Goal: Information Seeking & Learning: Learn about a topic

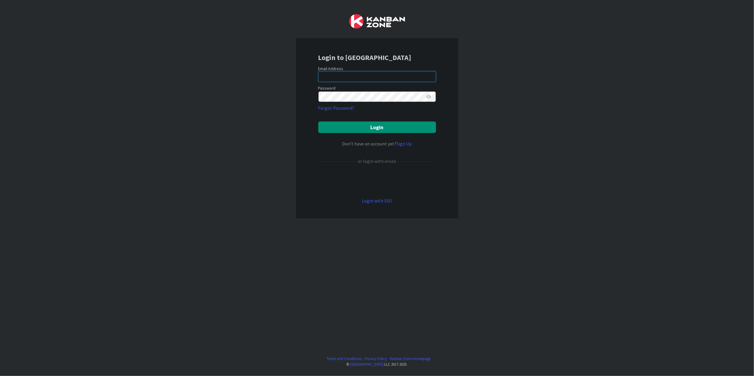
type input "[PERSON_NAME][EMAIL_ADDRESS][DOMAIN_NAME][US_STATE]"
click at [499, 62] on div "Login to [GEOGRAPHIC_DATA] Email Address [PERSON_NAME][EMAIL_ADDRESS][DOMAIN_NA…" at bounding box center [377, 188] width 754 height 376
click at [408, 125] on button "Login" at bounding box center [377, 128] width 118 height 12
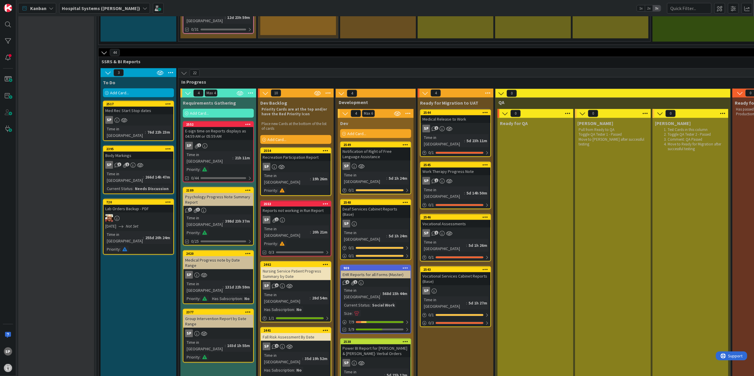
scroll to position [710, 0]
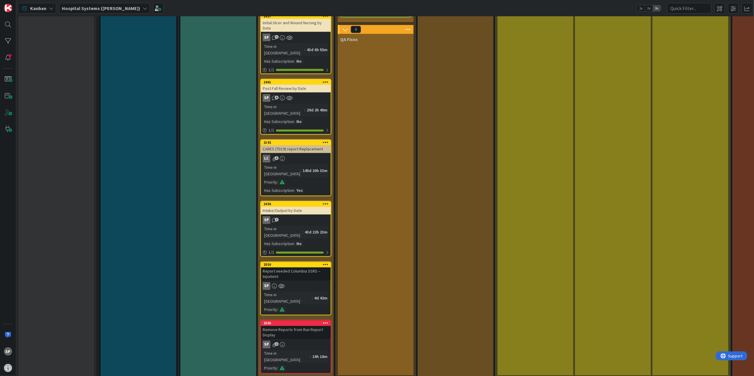
scroll to position [1065, 0]
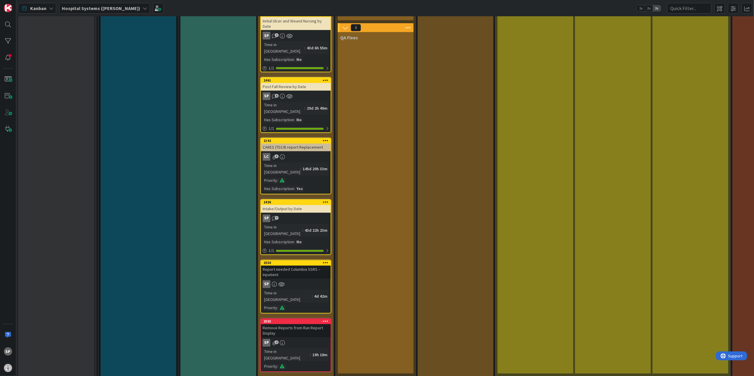
click at [313, 339] on div "SP 1" at bounding box center [296, 343] width 70 height 8
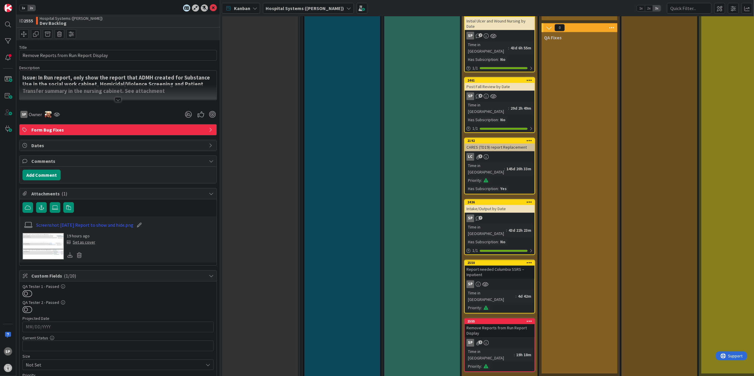
click at [113, 104] on div "Title 38 / 128 Remove Reports from Run Report Display Description Issue: In Run…" at bounding box center [118, 276] width 198 height 473
click at [116, 99] on div at bounding box center [118, 99] width 7 height 5
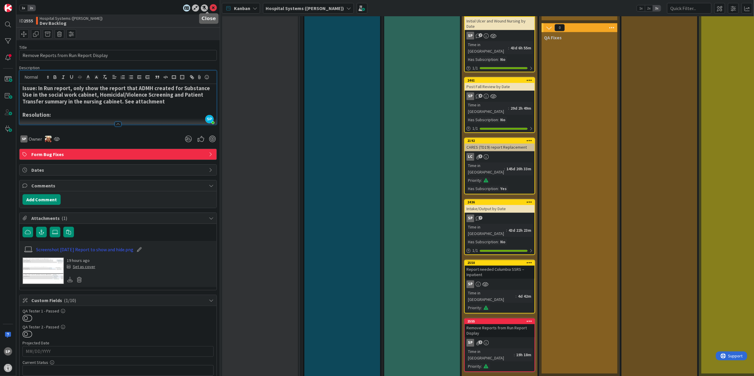
click at [210, 7] on icon at bounding box center [213, 7] width 7 height 7
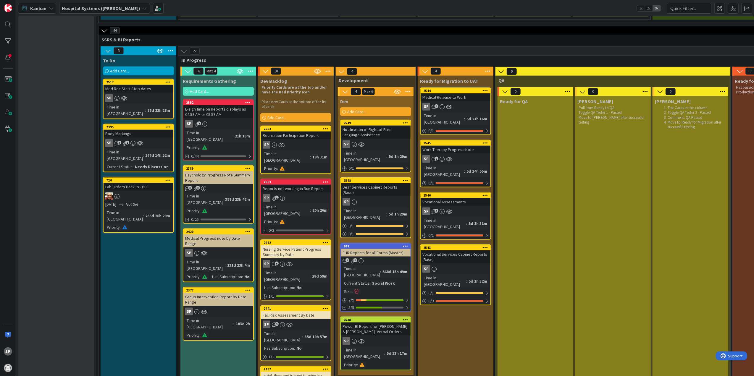
scroll to position [671, 0]
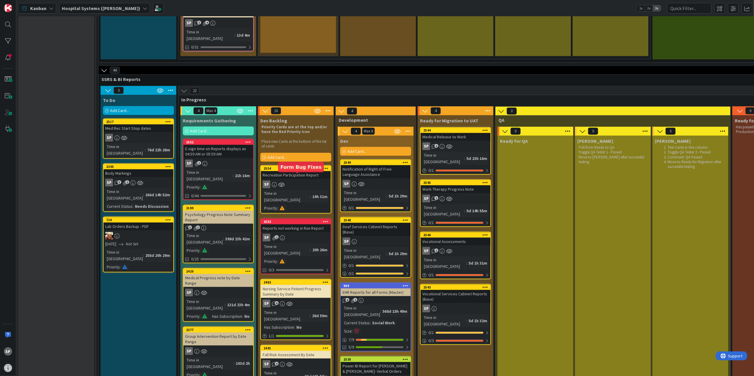
click at [294, 220] on div "2553" at bounding box center [297, 222] width 67 height 4
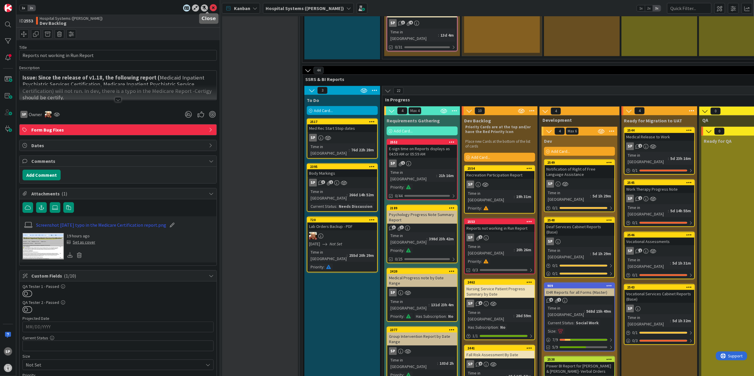
click at [210, 5] on icon at bounding box center [213, 7] width 7 height 7
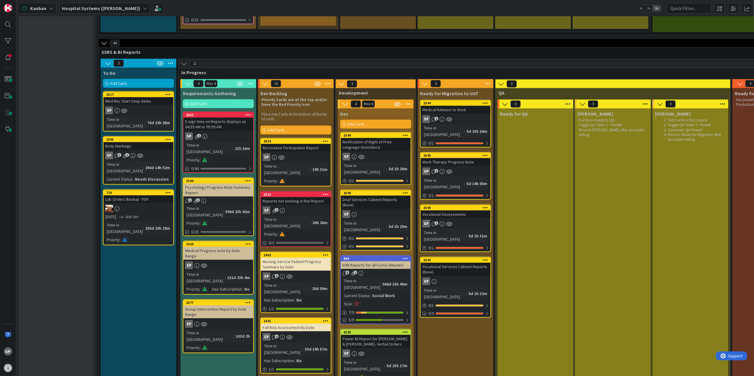
scroll to position [671, 0]
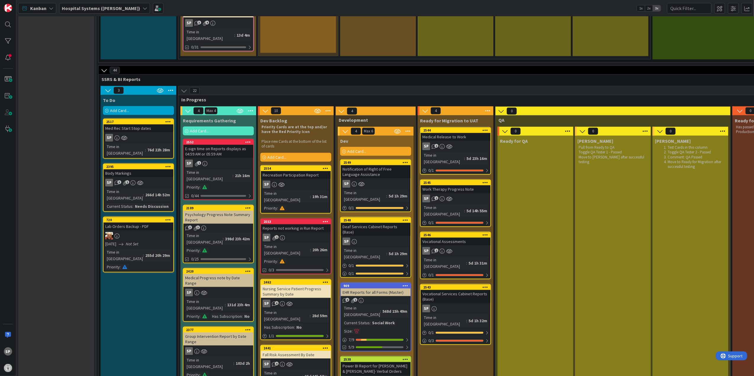
click at [361, 165] on div "Notification of Right of Free Language Assistance" at bounding box center [376, 171] width 70 height 13
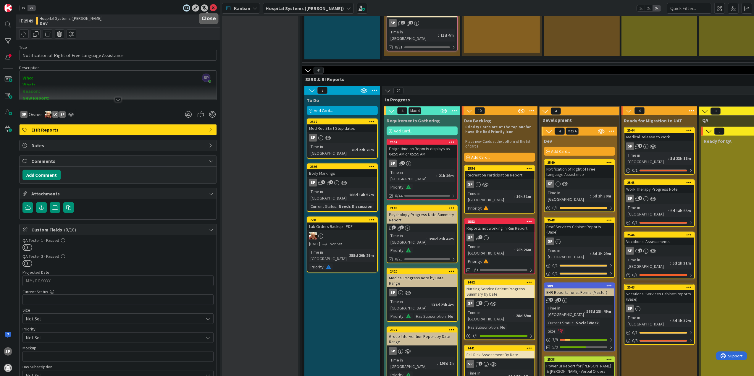
click at [210, 7] on icon at bounding box center [213, 7] width 7 height 7
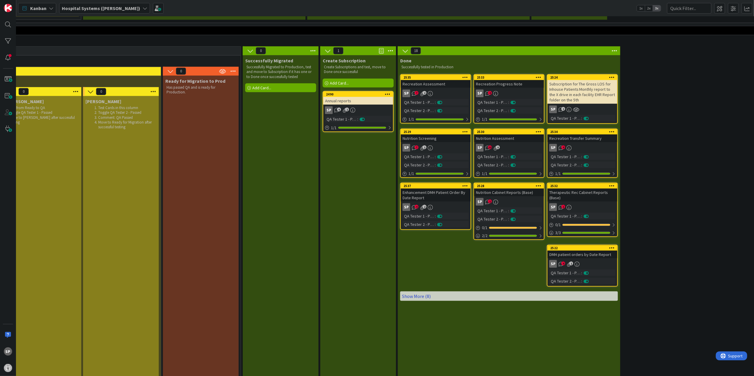
click at [415, 292] on link "Show More (8)" at bounding box center [509, 296] width 218 height 9
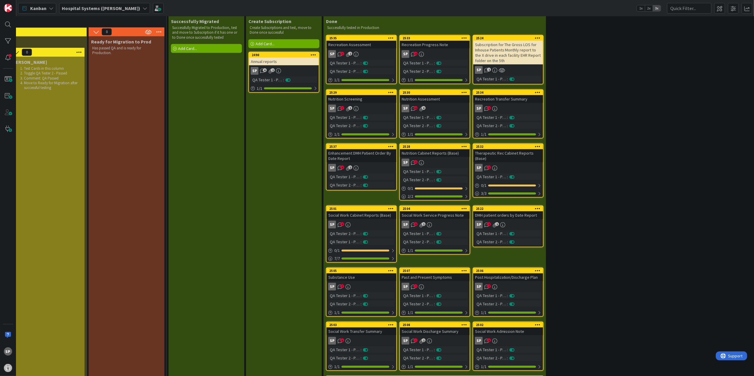
scroll to position [710, 644]
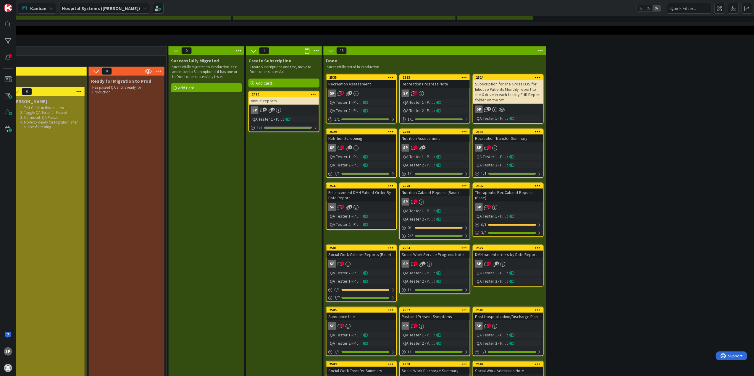
click at [356, 189] on div "Enhancement DMH Patient Order By Date Report" at bounding box center [362, 195] width 70 height 13
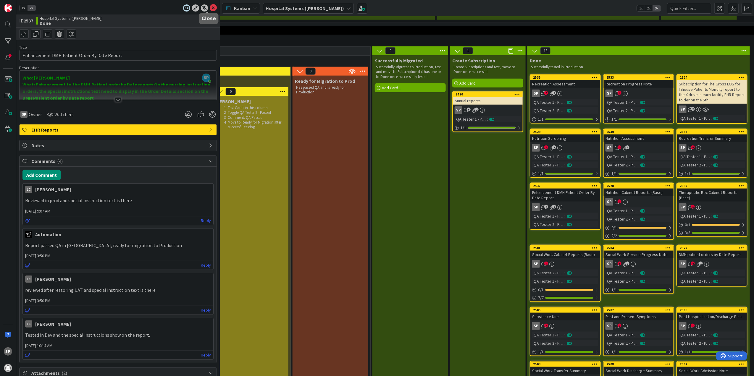
click at [210, 6] on icon at bounding box center [213, 7] width 7 height 7
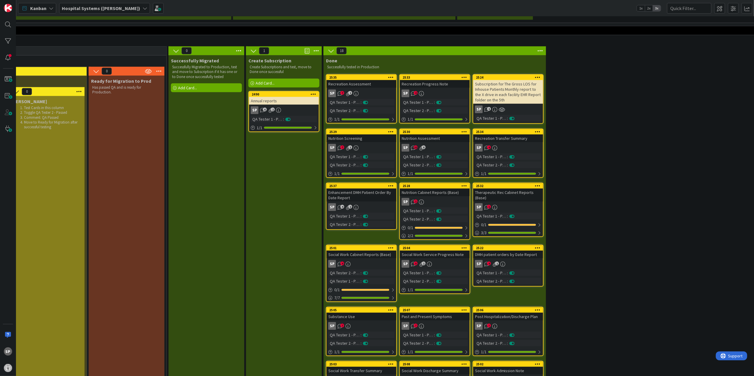
click at [378, 99] on div "QA Tester 1 - Passed :" at bounding box center [361, 102] width 66 height 7
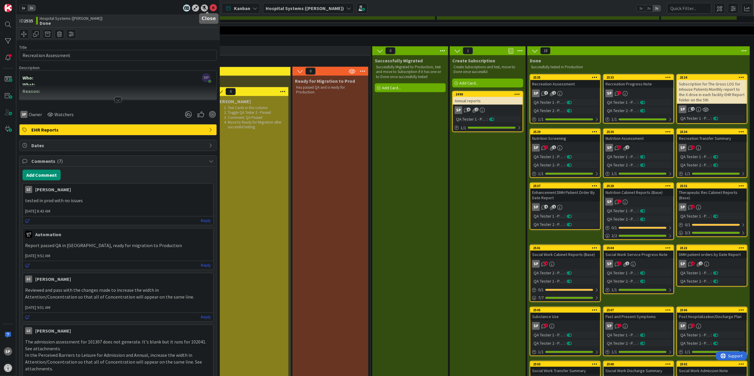
click at [210, 6] on icon at bounding box center [213, 7] width 7 height 7
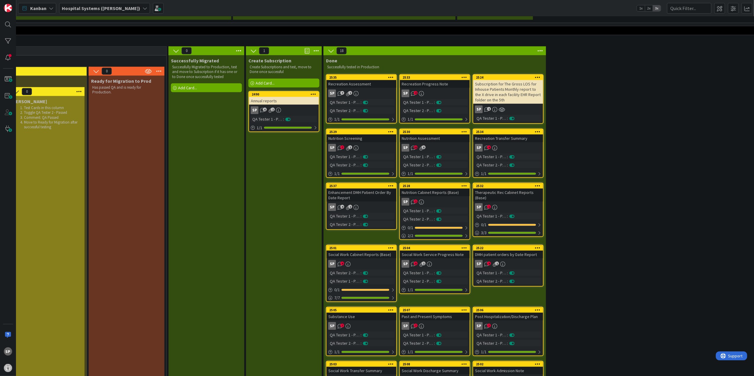
click at [456, 90] on div "SP 4" at bounding box center [435, 94] width 70 height 8
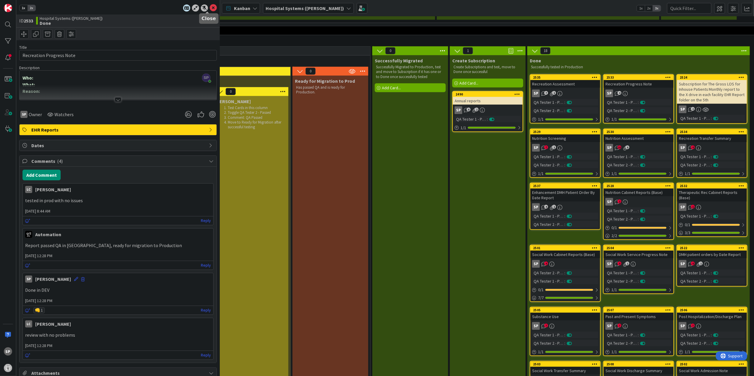
click at [210, 7] on icon at bounding box center [213, 7] width 7 height 7
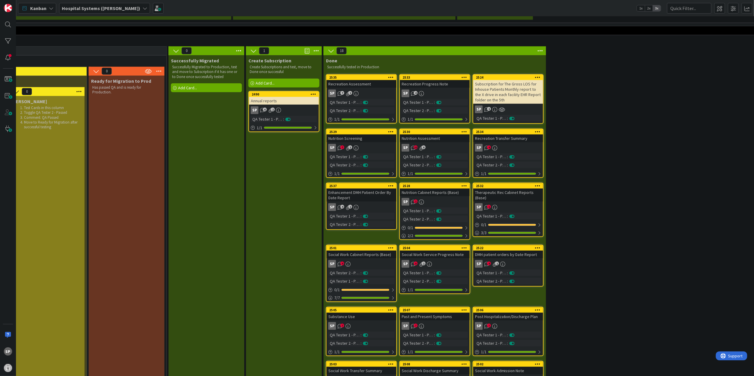
click at [376, 144] on div "SP 7 1" at bounding box center [362, 148] width 70 height 8
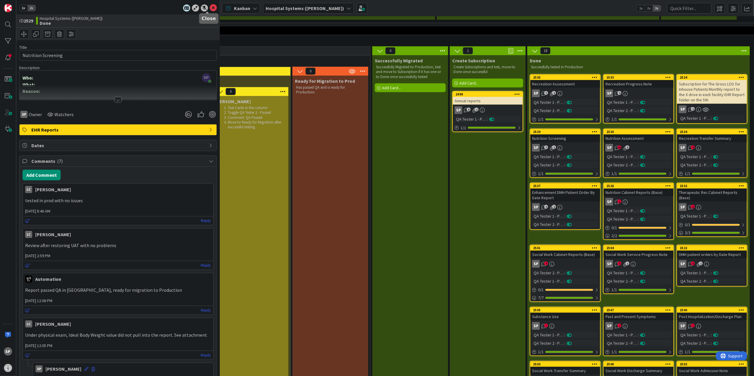
click at [210, 6] on icon at bounding box center [213, 7] width 7 height 7
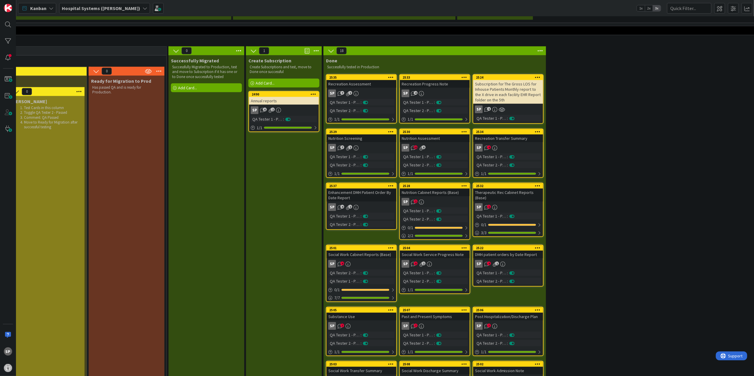
click at [467, 129] on link "2530 Nutrition Assessment SP 10 8 QA Tester 1 - Passed : QA Tester 2 - Passed :…" at bounding box center [435, 153] width 71 height 49
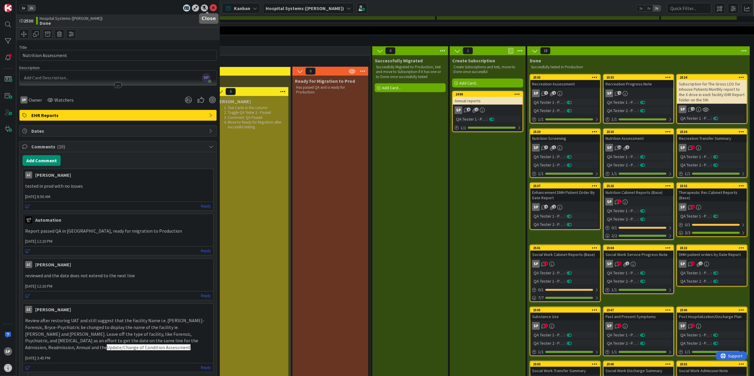
click at [210, 7] on icon at bounding box center [213, 7] width 7 height 7
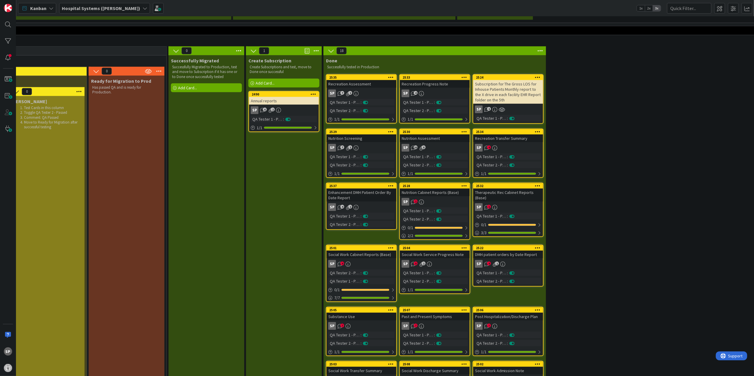
click at [528, 129] on link "2534 Recreation Transfer Summary SP 4 QA Tester 1 - Passed : QA Tester 2 - Pass…" at bounding box center [508, 153] width 71 height 49
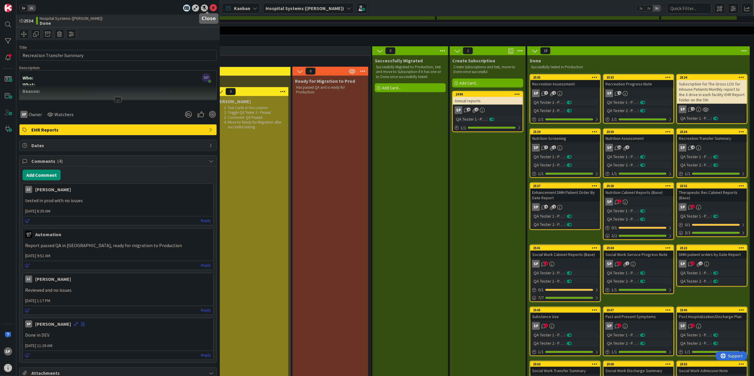
click at [210, 7] on icon at bounding box center [213, 7] width 7 height 7
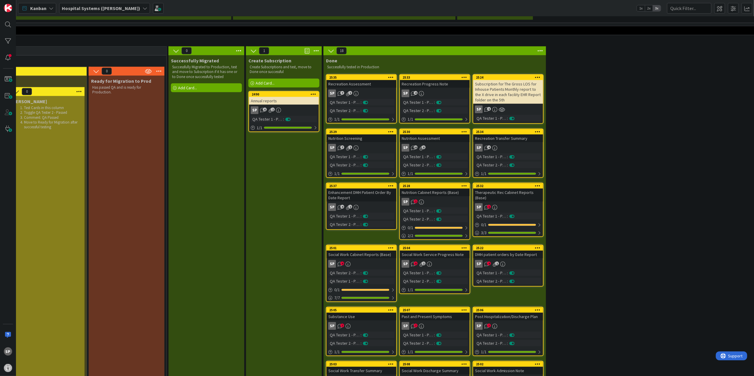
click at [456, 198] on div "SP 1" at bounding box center [435, 202] width 70 height 8
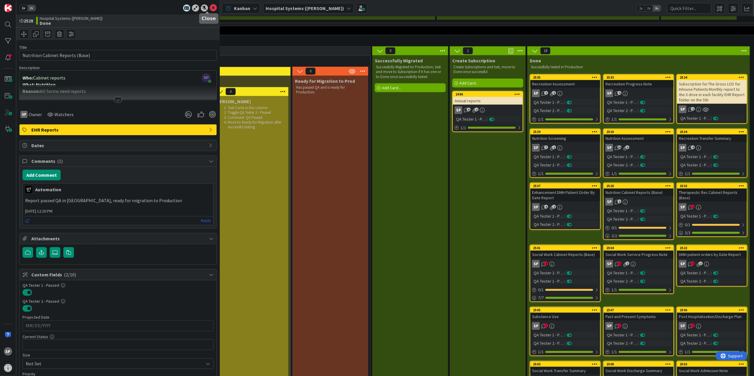
click at [210, 9] on icon at bounding box center [213, 7] width 7 height 7
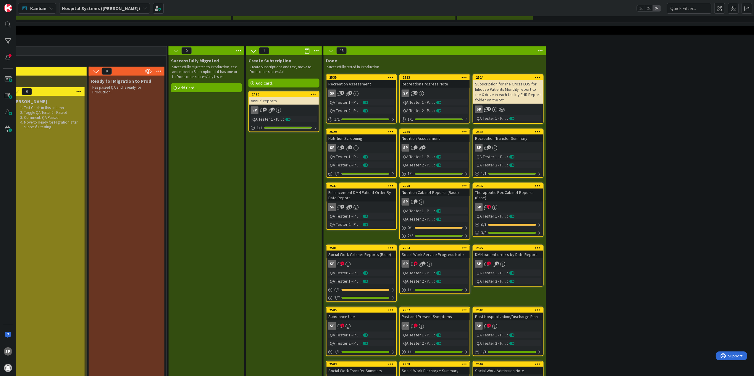
click at [529, 189] on div "Therapeutic Rec Cabinet Reports (Base)" at bounding box center [508, 195] width 70 height 13
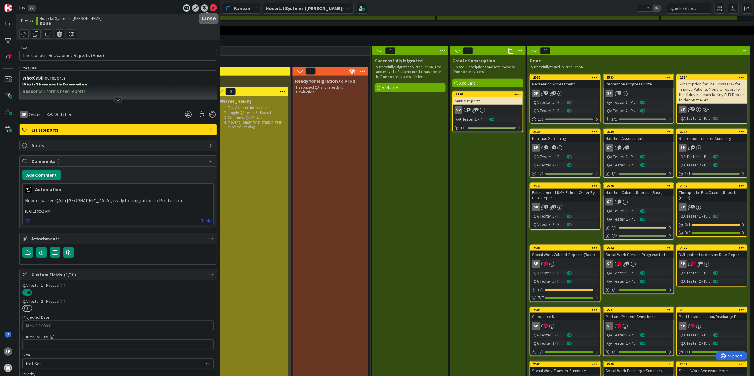
click at [210, 7] on icon at bounding box center [213, 7] width 7 height 7
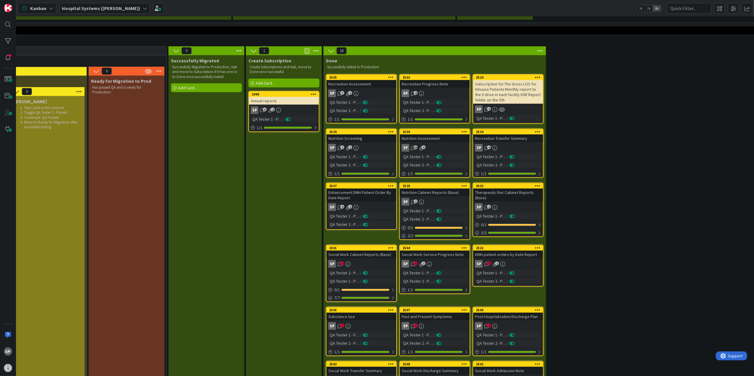
click at [375, 251] on div "Social Work Cabinet Reports (Base)" at bounding box center [362, 255] width 70 height 8
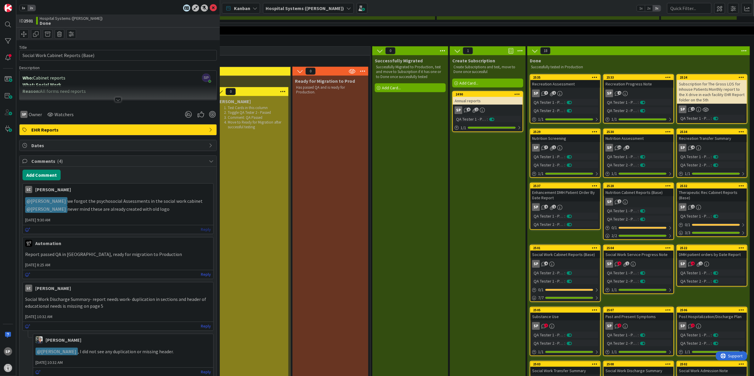
click at [201, 230] on link "Reply" at bounding box center [206, 229] width 10 height 7
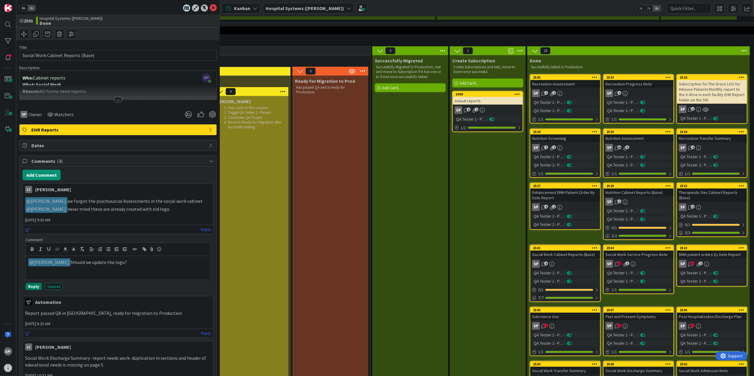
click at [37, 288] on button "Reply" at bounding box center [33, 286] width 16 height 7
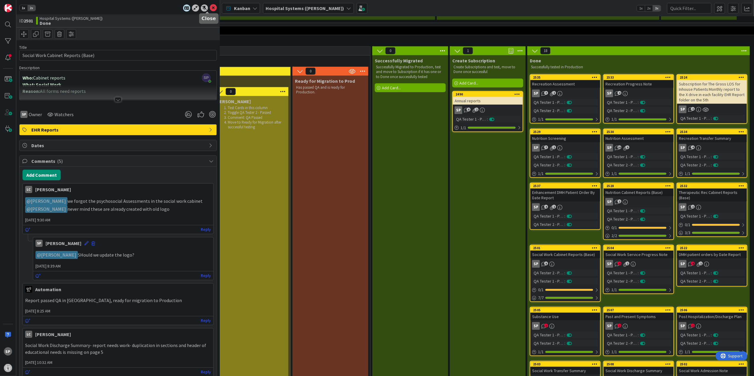
click at [210, 7] on icon at bounding box center [213, 7] width 7 height 7
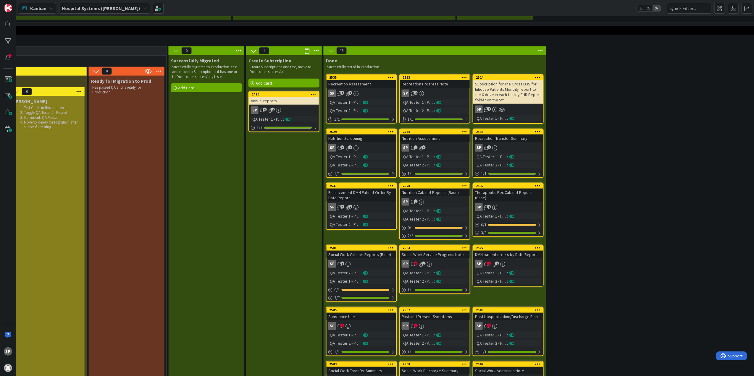
click at [448, 260] on div "SP 9 1" at bounding box center [435, 264] width 70 height 8
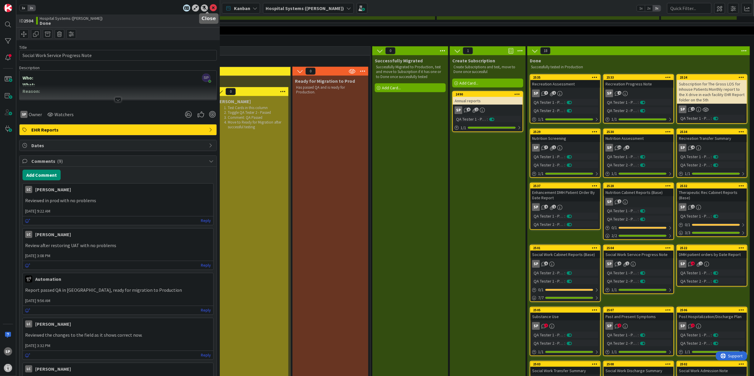
click at [210, 6] on icon at bounding box center [213, 7] width 7 height 7
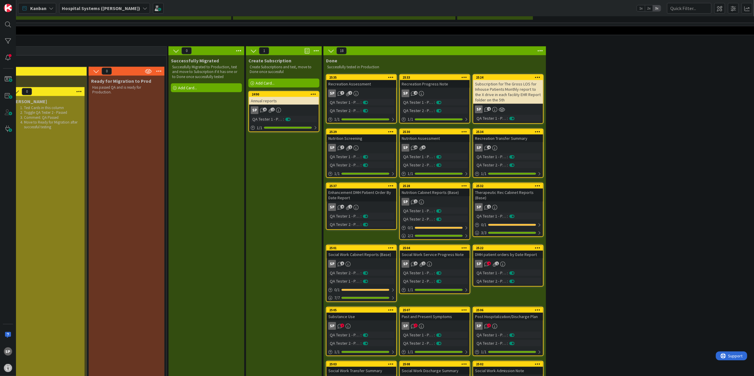
click at [521, 260] on div "SP 4 1" at bounding box center [508, 264] width 70 height 8
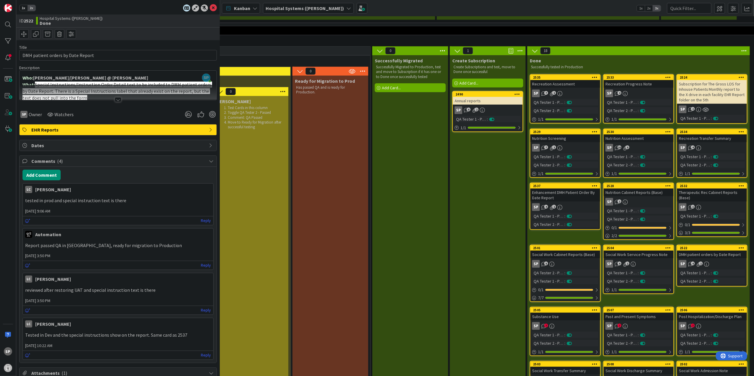
click at [584, 323] on div "SP 7" at bounding box center [566, 327] width 70 height 8
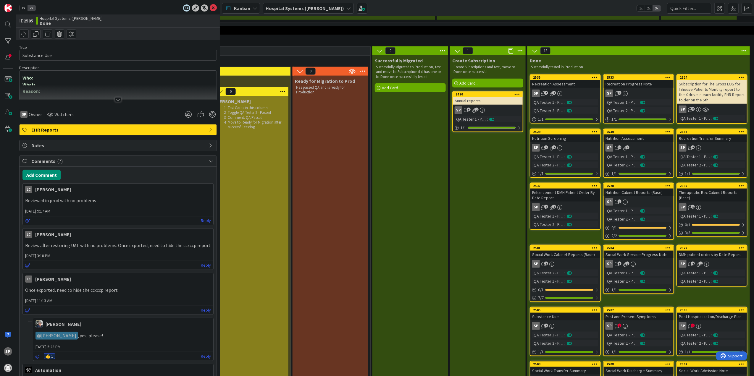
click at [647, 307] on link "2507 Past and Present Symptoms SP 7 QA Tester 1 - Passed : QA Tester 2 - Passed…" at bounding box center [638, 331] width 71 height 49
click at [718, 313] on div "Post Hospitalization/Discharge Plan" at bounding box center [712, 317] width 70 height 8
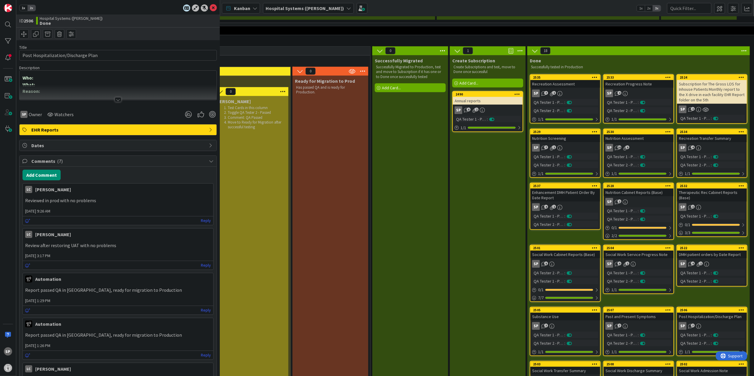
click at [574, 367] on div "Social Work Transfer Summary" at bounding box center [566, 371] width 70 height 8
click at [653, 376] on div "SP 7 1" at bounding box center [639, 381] width 70 height 8
click at [735, 367] on div "Social Work Admission Note" at bounding box center [712, 371] width 70 height 8
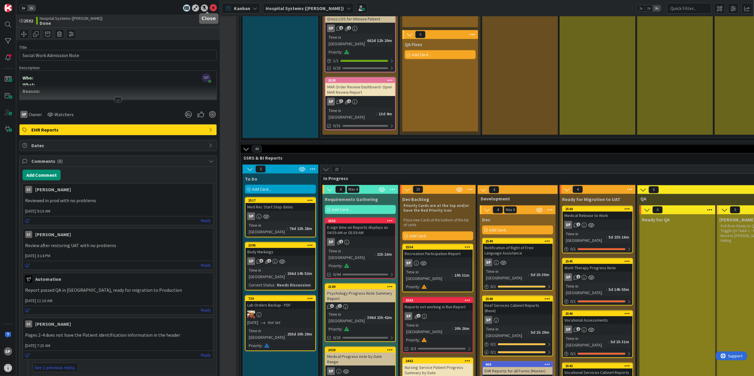
click at [210, 7] on icon at bounding box center [213, 7] width 7 height 7
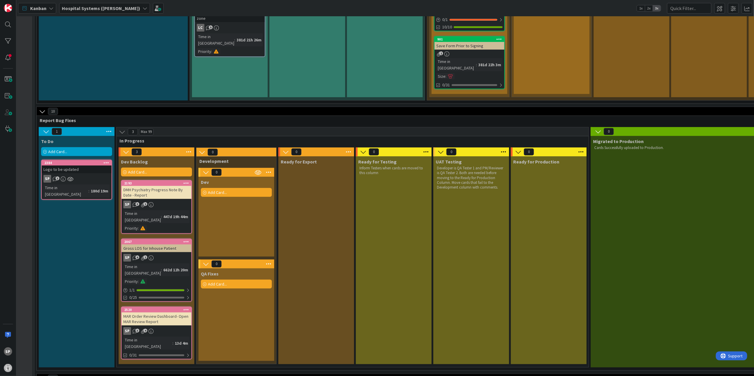
scroll to position [355, 62]
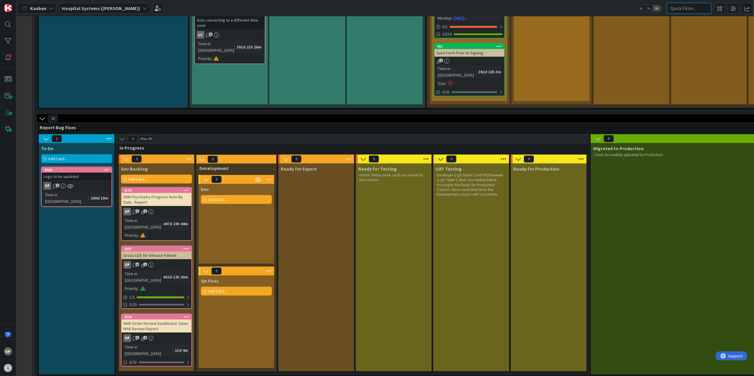
click at [692, 9] on input "text" at bounding box center [689, 8] width 44 height 11
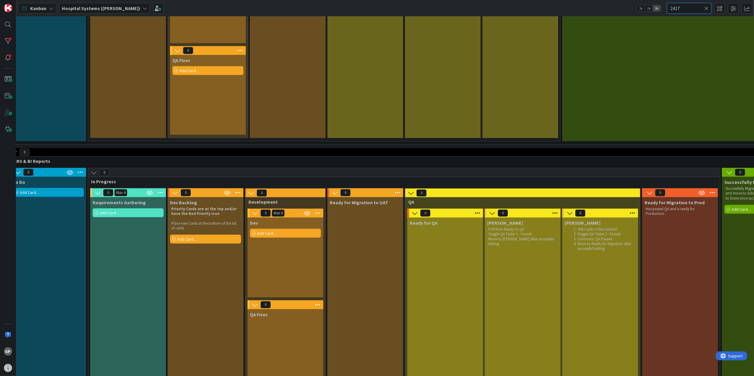
scroll to position [400, 0]
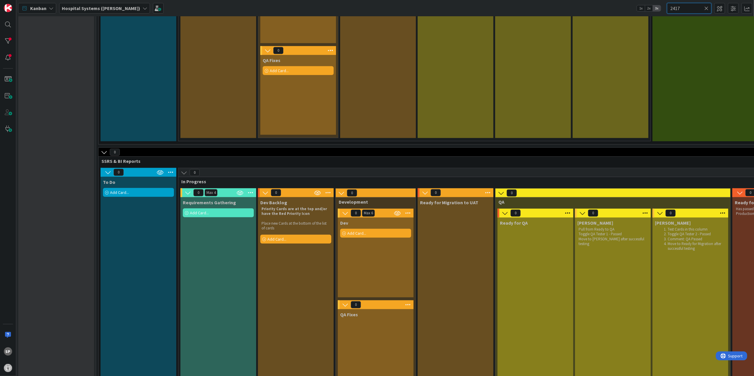
type input "2417"
click at [708, 8] on icon at bounding box center [707, 8] width 4 height 5
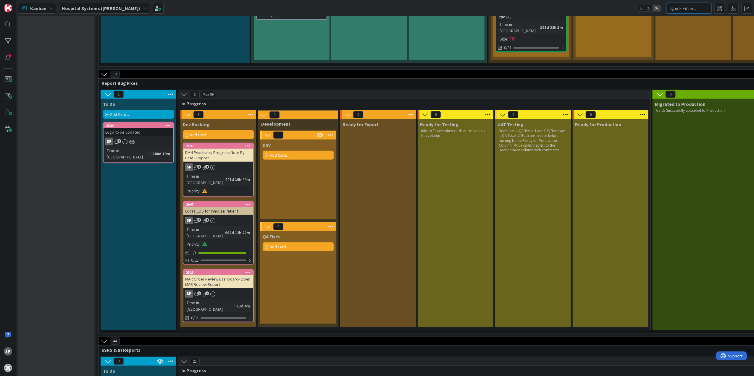
click at [692, 6] on input "text" at bounding box center [689, 8] width 44 height 11
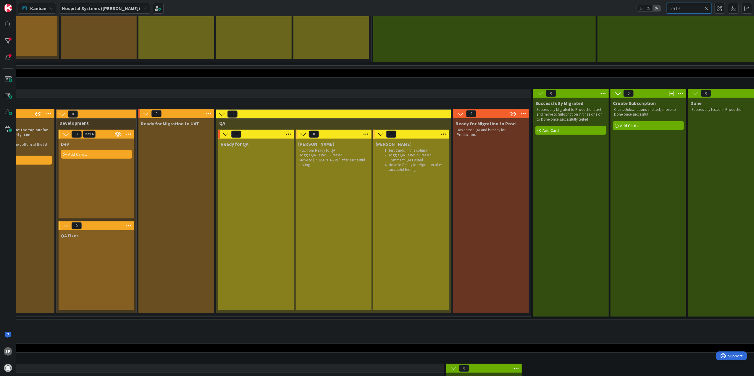
scroll to position [479, 0]
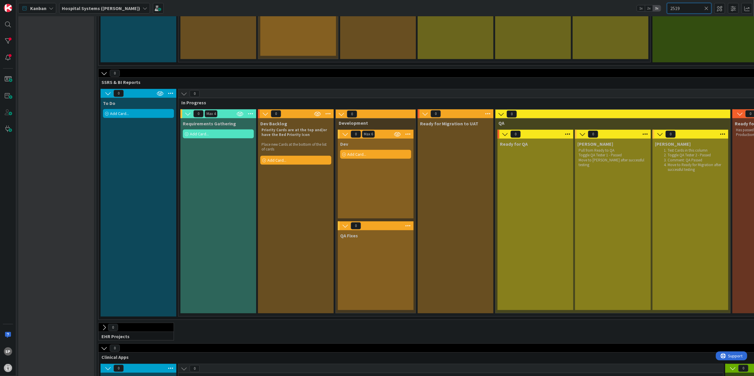
click at [709, 4] on input "2519" at bounding box center [689, 8] width 44 height 11
type input "2519"
click at [707, 7] on icon at bounding box center [707, 8] width 4 height 5
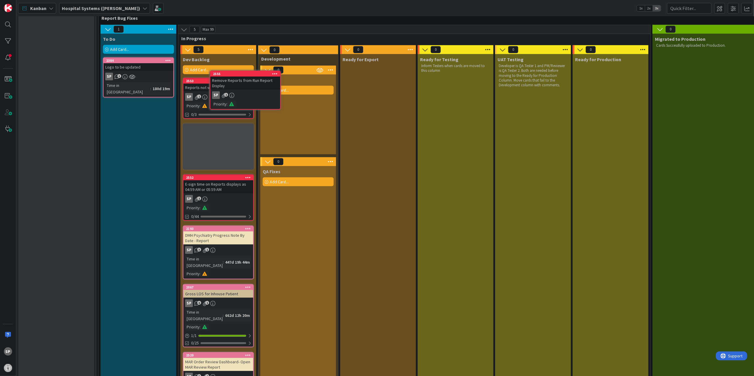
scroll to position [463, 0]
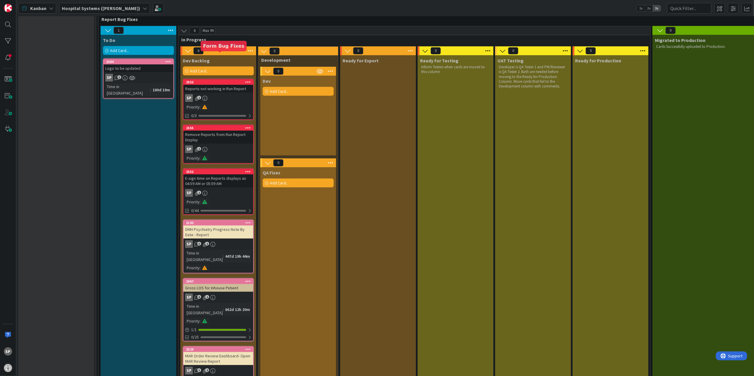
click at [225, 80] on div "2553" at bounding box center [219, 82] width 67 height 4
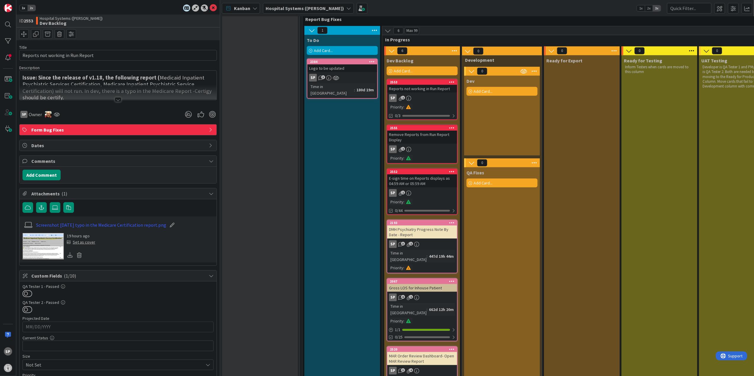
click at [170, 131] on span "Form Bug Fixes" at bounding box center [118, 129] width 175 height 7
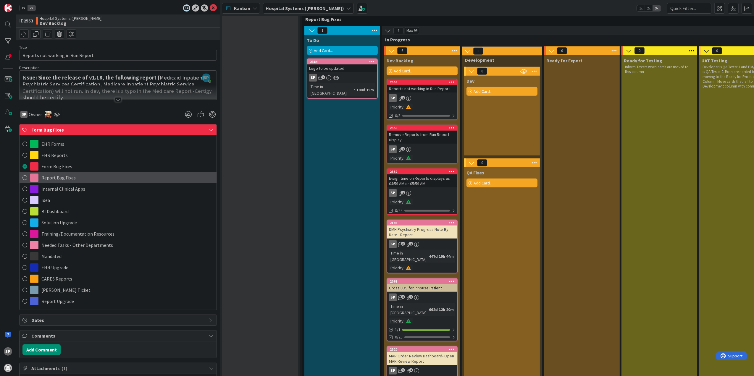
click at [67, 180] on span "Report Bug Fixes" at bounding box center [58, 177] width 34 height 7
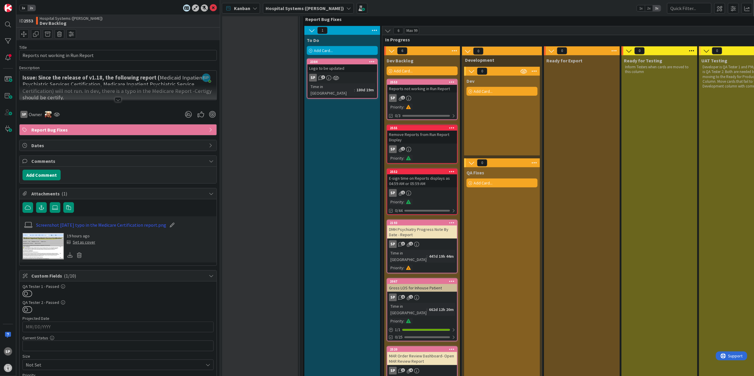
click at [414, 146] on div "SP 1" at bounding box center [422, 150] width 70 height 8
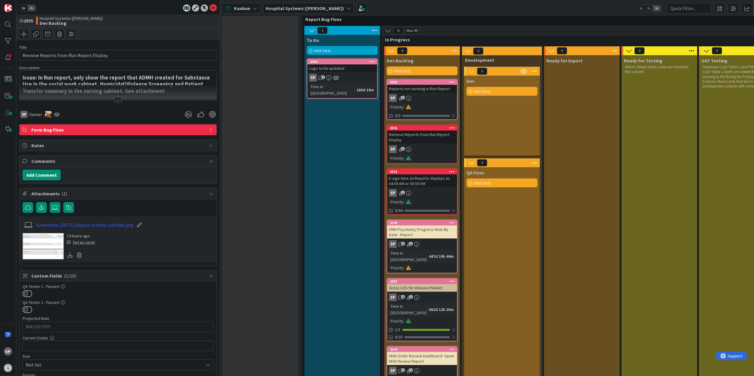
click at [197, 134] on div "Form Bug Fixes" at bounding box center [118, 130] width 197 height 11
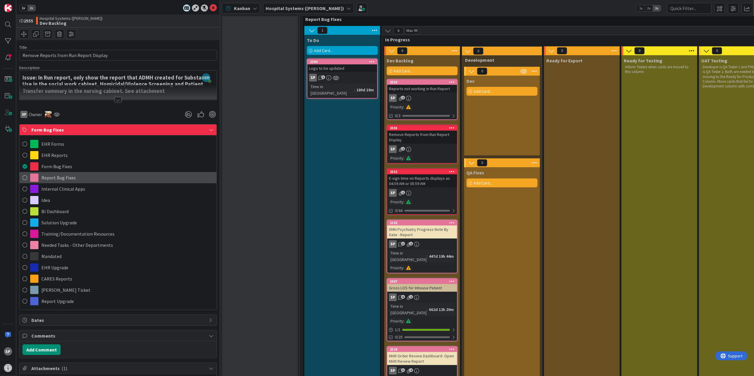
click at [50, 181] on span "Report Bug Fixes" at bounding box center [58, 177] width 34 height 7
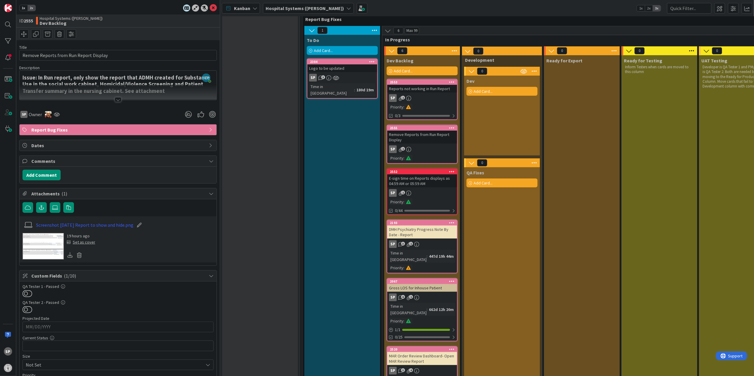
click at [416, 175] on div "E-sign time on Reports displays as 04:59 AM or 05:59 AM" at bounding box center [422, 181] width 70 height 13
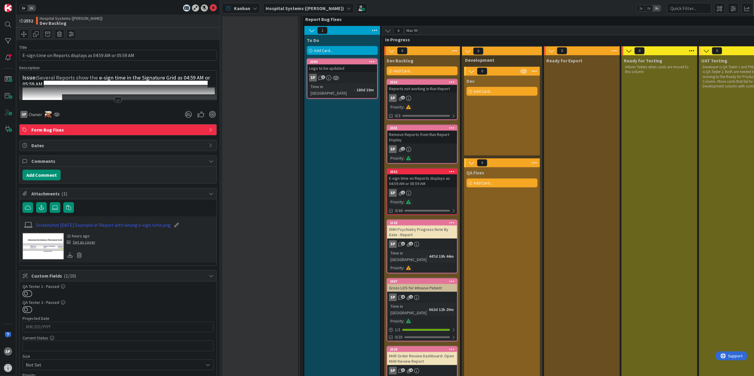
click at [66, 128] on span "Form Bug Fixes" at bounding box center [118, 129] width 175 height 7
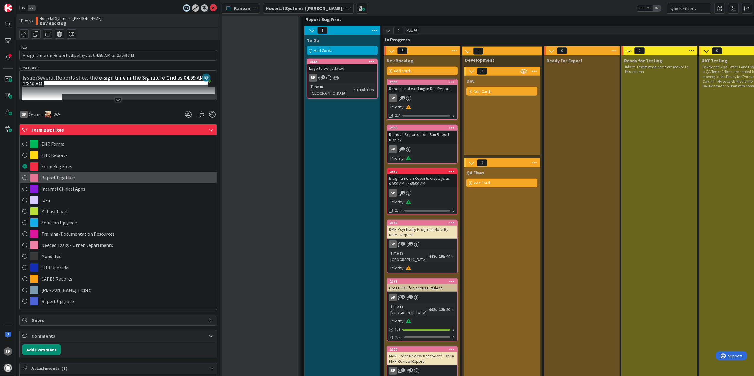
click at [48, 177] on span "Report Bug Fixes" at bounding box center [58, 177] width 34 height 7
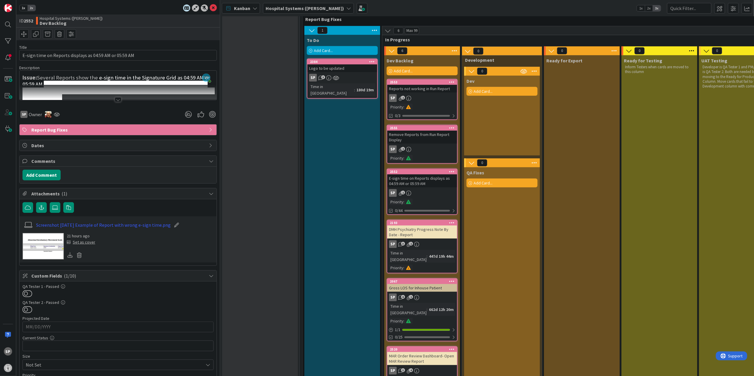
click at [379, 152] on div "To Do Add Card... 2384 Logo to be updated SP 3 Time in Column : 180d 19m" at bounding box center [343, 221] width 76 height 373
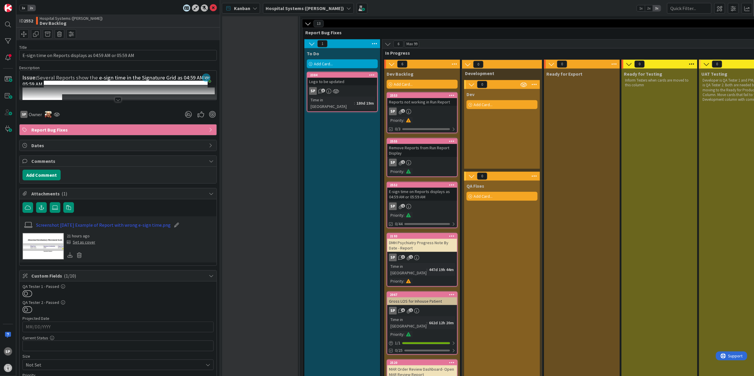
scroll to position [463, 0]
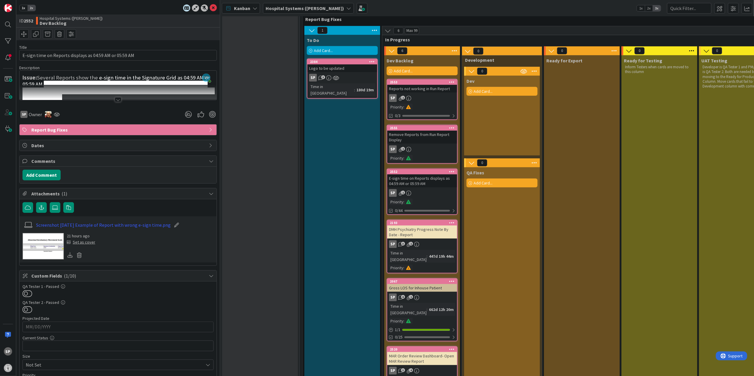
click at [421, 226] on div "DMH Psychiatry Progress Note By Date - Report" at bounding box center [422, 232] width 70 height 13
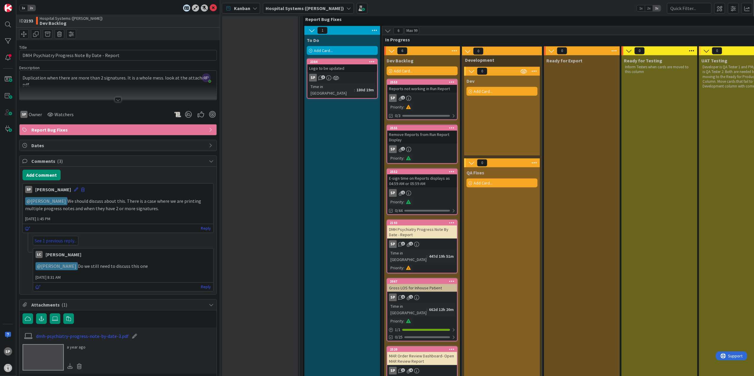
click at [54, 242] on link "See 1 previous reply..." at bounding box center [56, 240] width 46 height 9
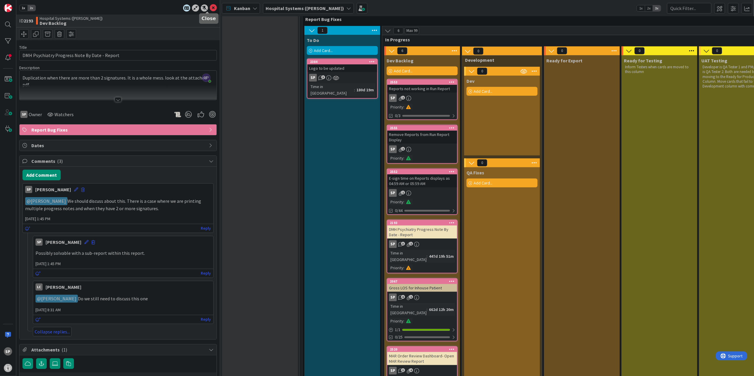
click at [210, 9] on icon at bounding box center [213, 7] width 7 height 7
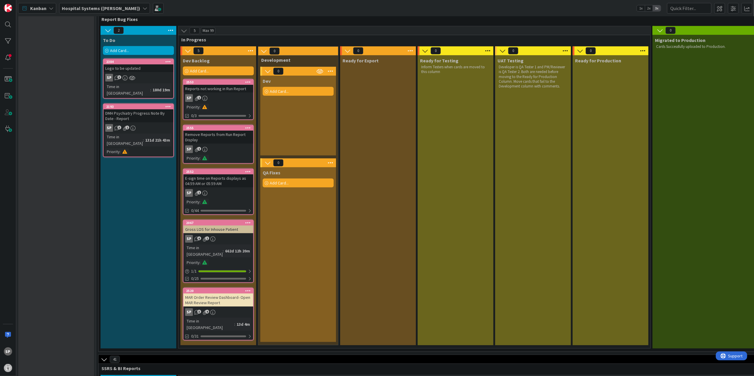
click at [234, 226] on div "Gross LOS for Inhouse Patient" at bounding box center [218, 230] width 70 height 8
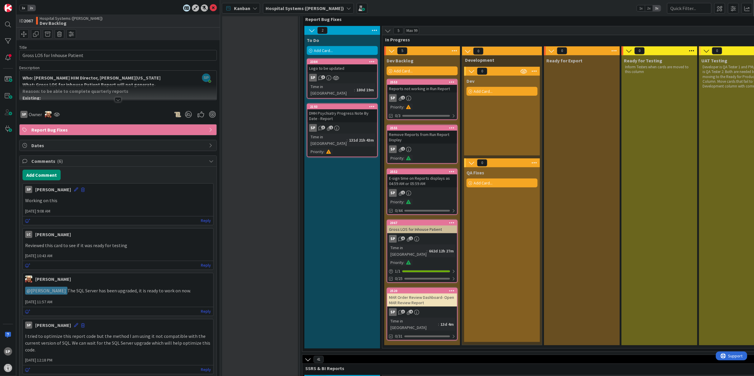
click at [119, 96] on div at bounding box center [118, 92] width 197 height 15
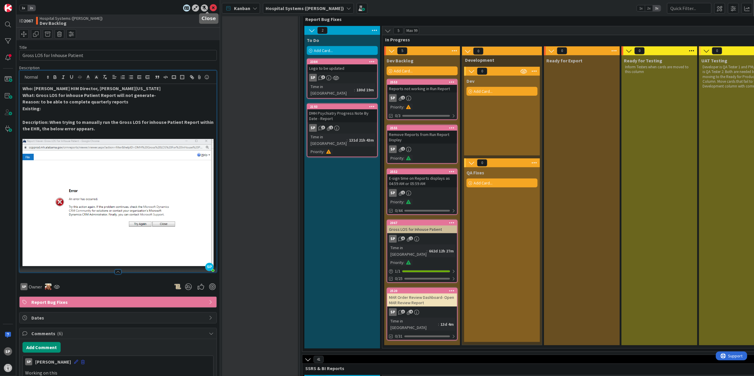
click at [210, 7] on icon at bounding box center [213, 7] width 7 height 7
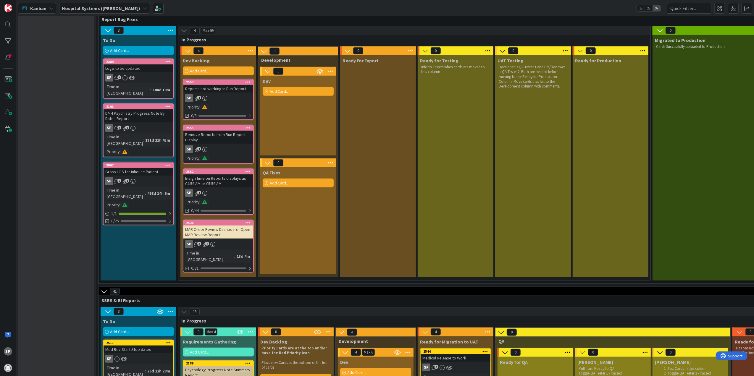
click at [225, 226] on div "MAR Order Review Dashboard- Open MAR Review Report" at bounding box center [218, 232] width 70 height 13
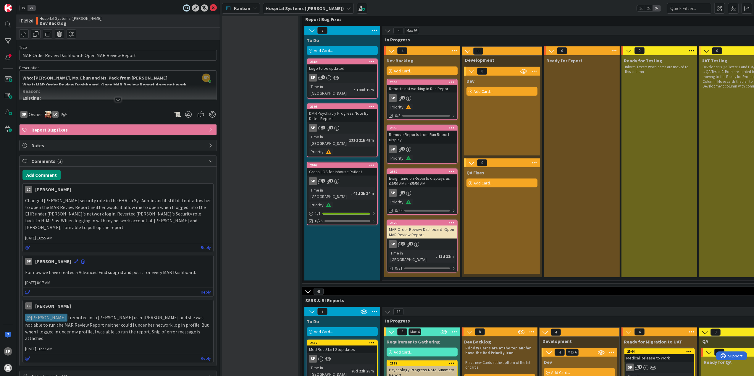
click at [371, 213] on div "To Do Add Card... 2384 Logo to be updated SP 3 Time in Column : 180d 19m 2193 D…" at bounding box center [343, 158] width 76 height 246
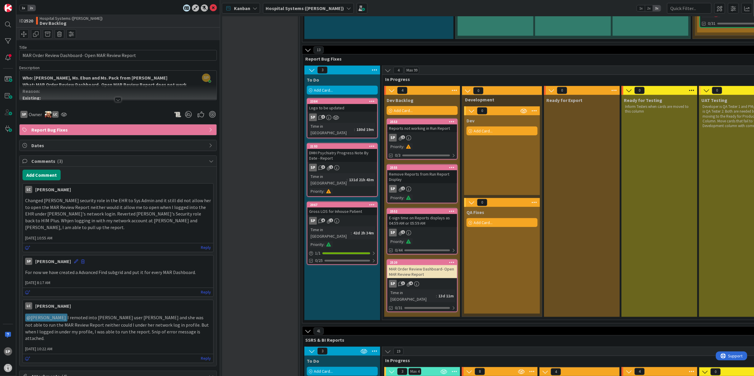
scroll to position [424, 0]
click at [331, 104] on div "Logo to be updated" at bounding box center [342, 108] width 70 height 8
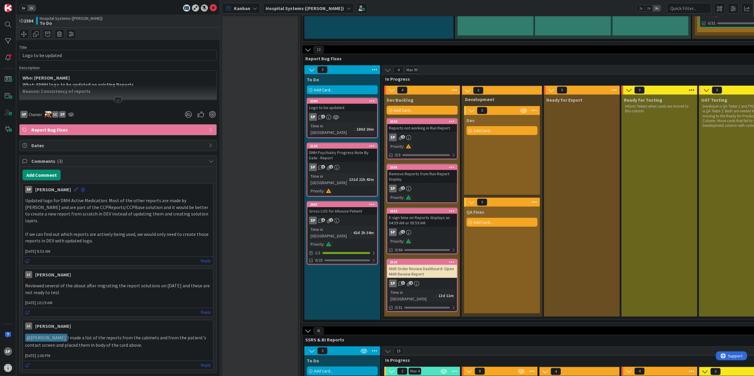
click at [106, 95] on div at bounding box center [118, 92] width 197 height 15
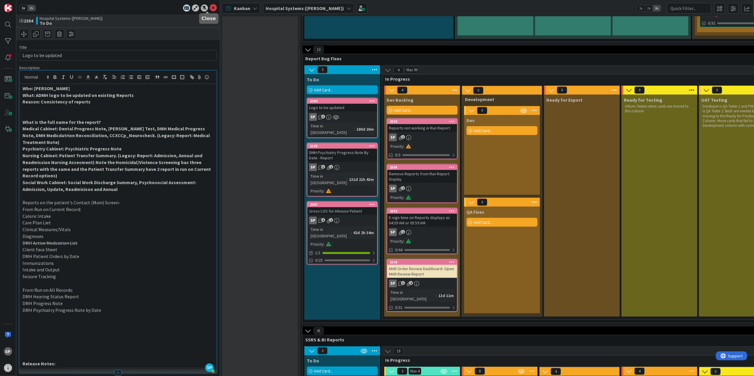
click at [210, 7] on icon at bounding box center [213, 7] width 7 height 7
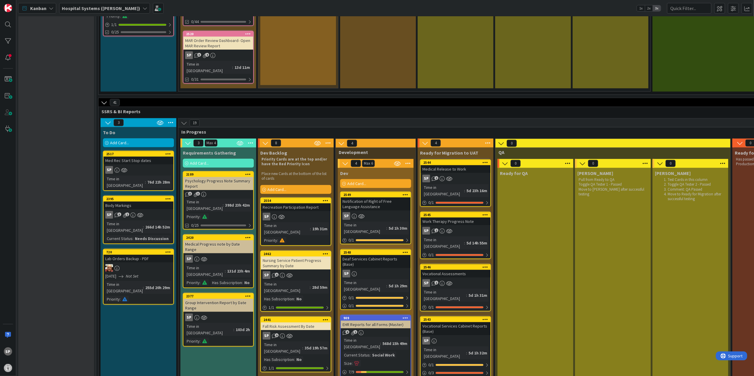
scroll to position [652, 0]
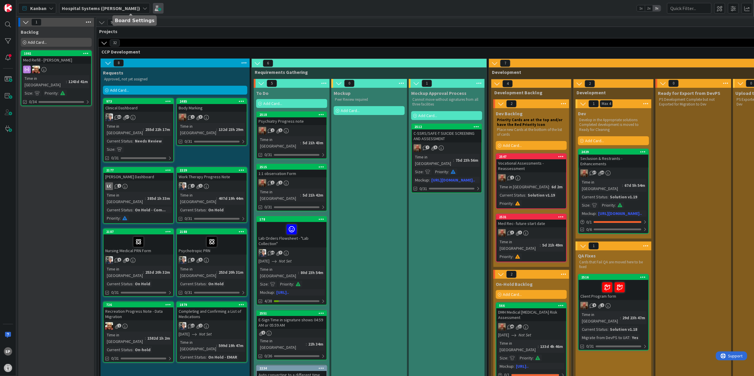
click at [153, 10] on span at bounding box center [158, 8] width 11 height 11
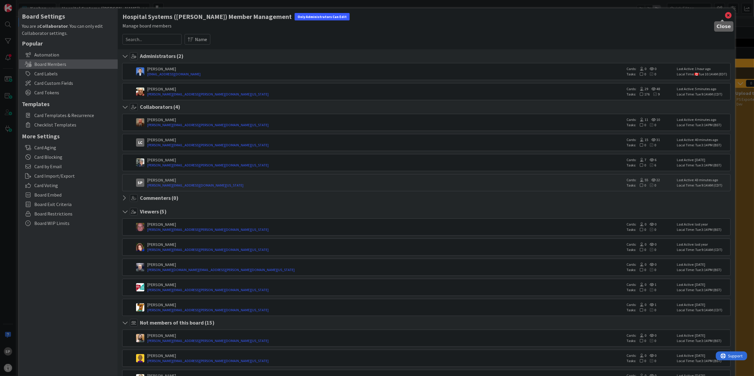
click at [725, 14] on icon at bounding box center [729, 15] width 8 height 8
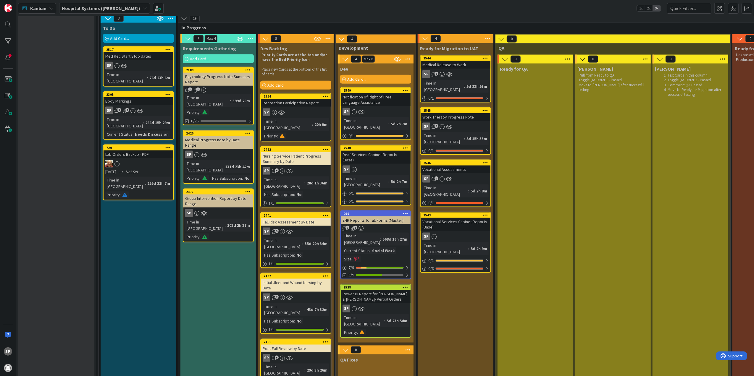
scroll to position [789, 0]
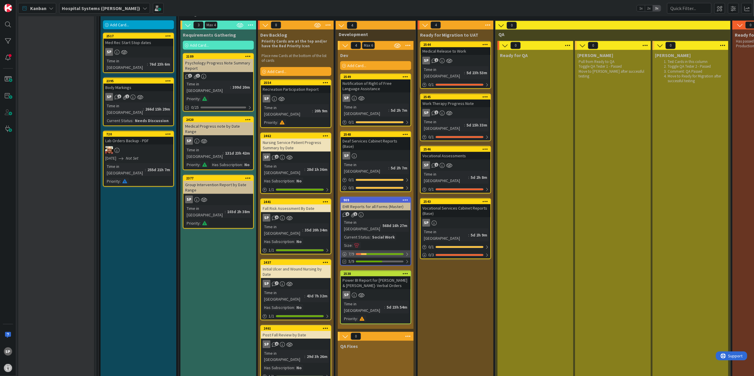
click at [406, 251] on div "7 / 9" at bounding box center [376, 254] width 70 height 7
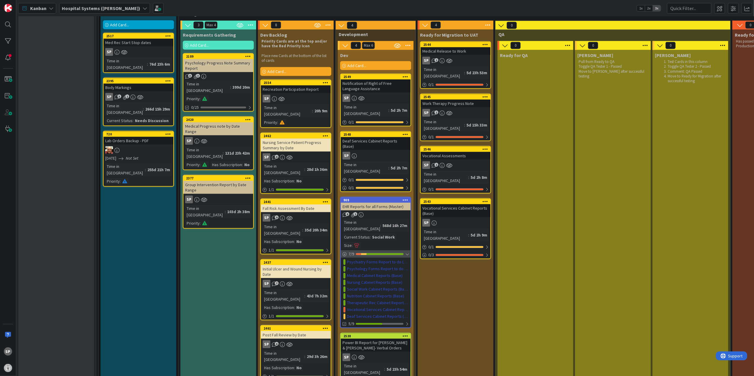
click at [406, 251] on div "7 / 9" at bounding box center [376, 254] width 70 height 7
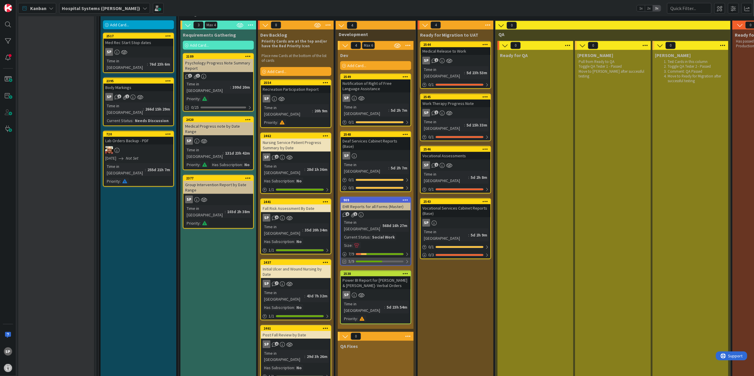
click at [409, 260] on div at bounding box center [407, 262] width 4 height 5
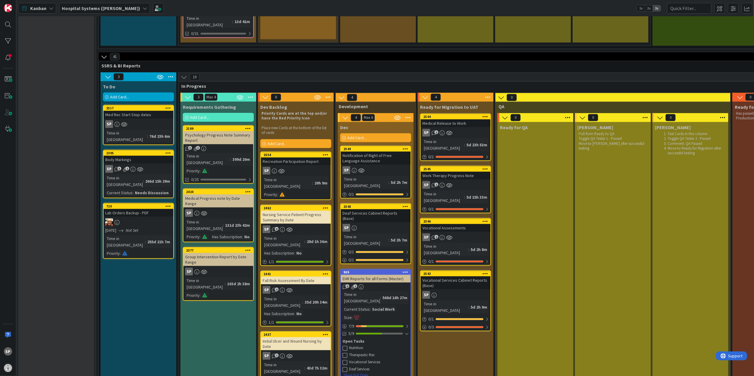
scroll to position [731, 0]
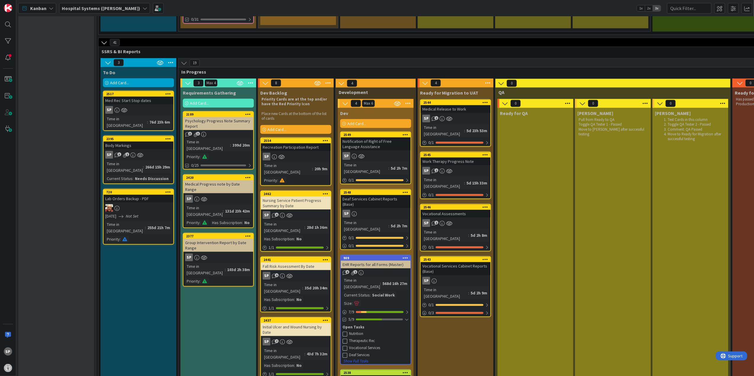
click at [385, 281] on div "568d 16h 27m" at bounding box center [395, 284] width 28 height 7
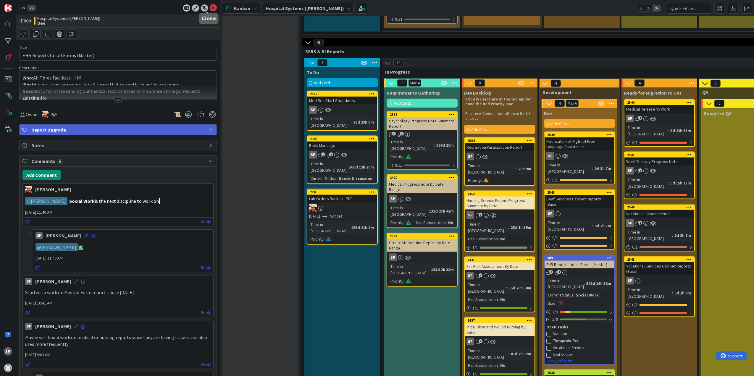
click at [210, 7] on icon at bounding box center [213, 7] width 7 height 7
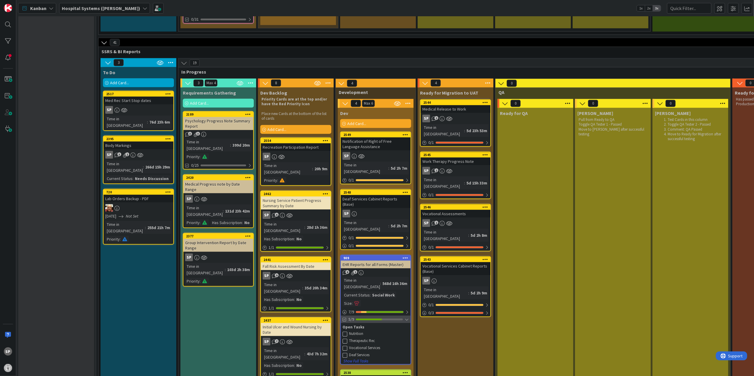
click at [408, 318] on div at bounding box center [407, 320] width 4 height 5
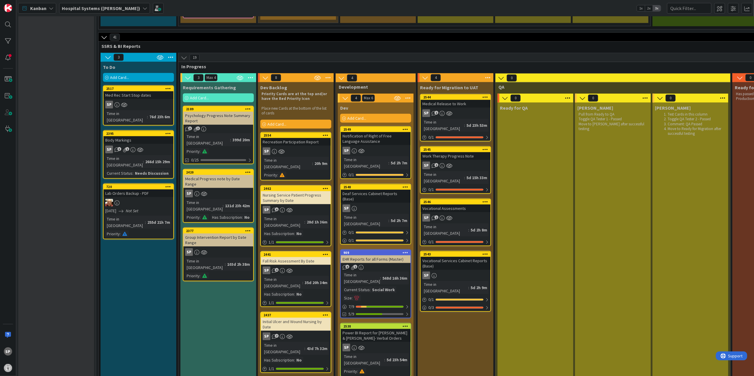
scroll to position [692, 0]
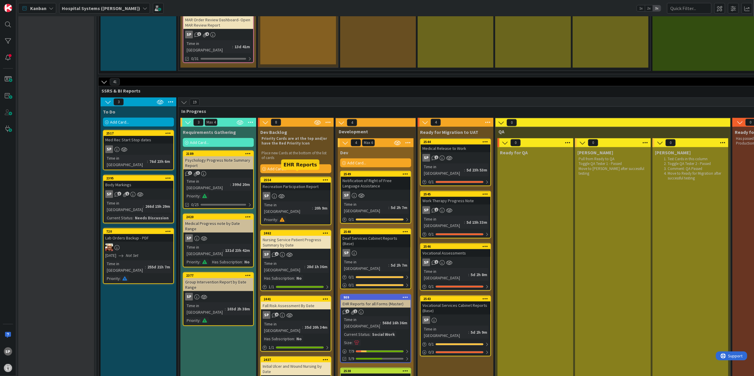
click at [313, 183] on div "Recreation Participation Report" at bounding box center [296, 187] width 70 height 8
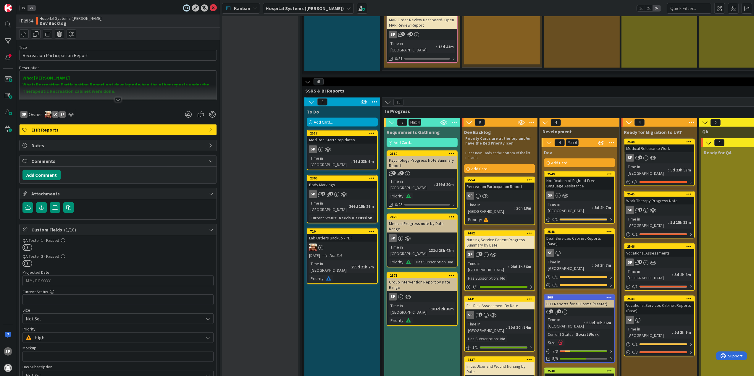
click at [128, 96] on div at bounding box center [118, 92] width 197 height 15
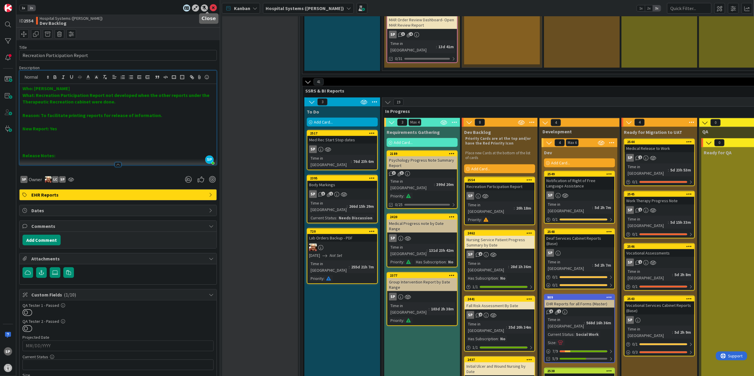
click at [210, 10] on icon at bounding box center [213, 7] width 7 height 7
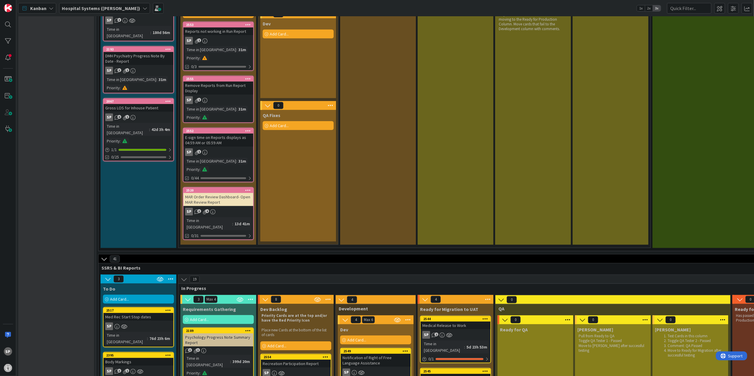
scroll to position [455, 0]
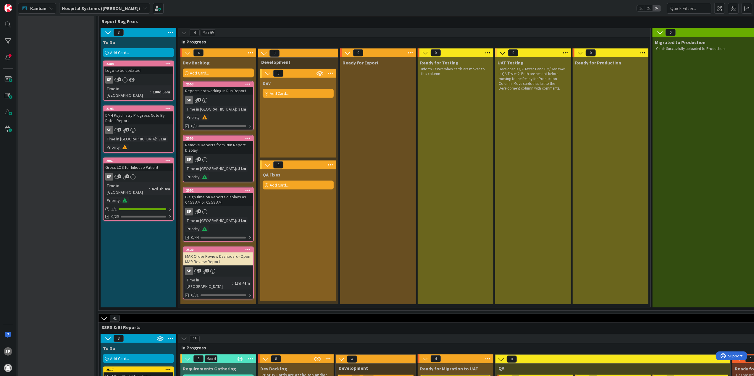
click at [223, 87] on div "Reports not working in Run Report" at bounding box center [218, 91] width 70 height 8
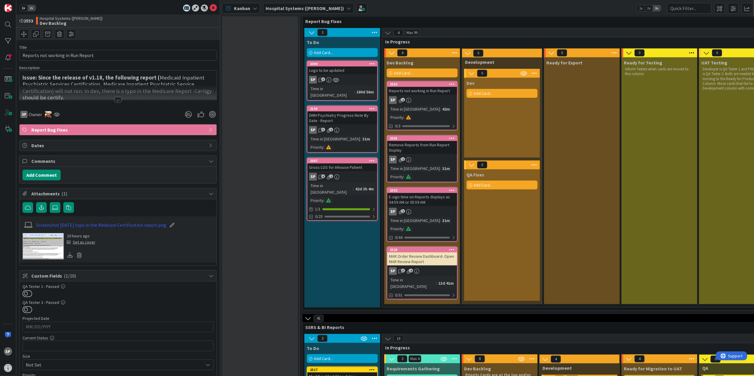
click at [115, 95] on div at bounding box center [118, 92] width 197 height 15
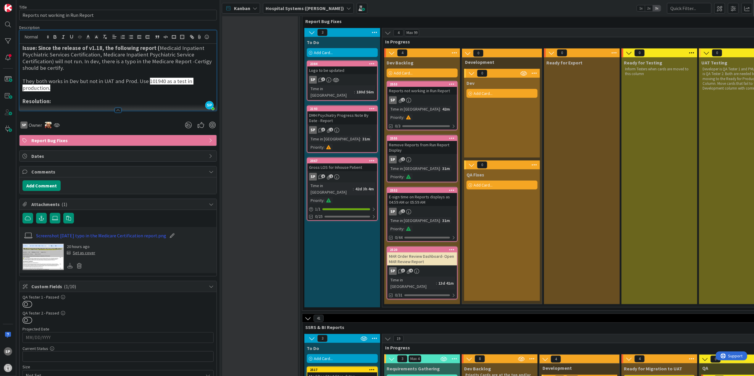
scroll to position [79, 0]
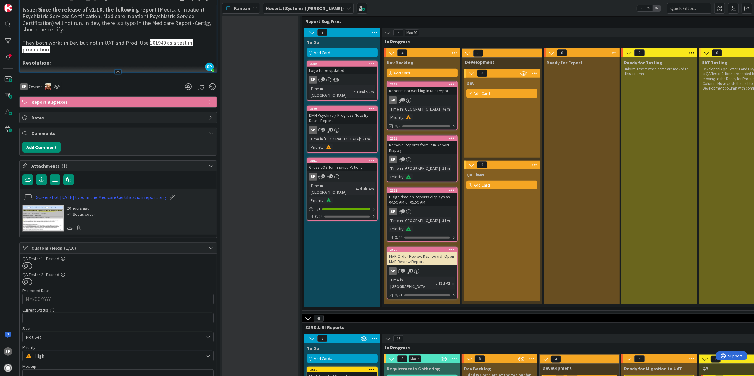
click at [33, 232] on img at bounding box center [42, 218] width 41 height 27
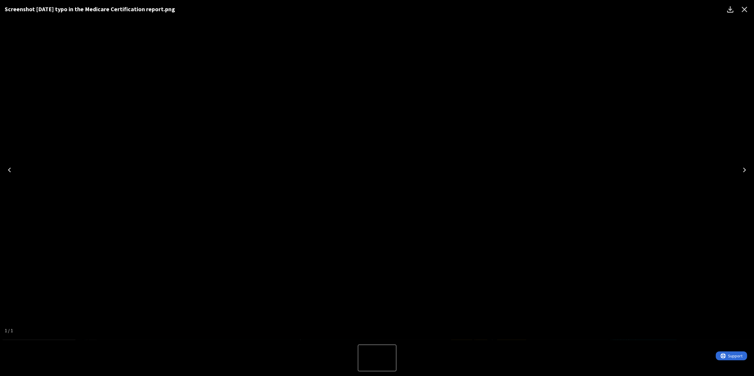
click at [608, 134] on div "Screenshot 2025-09-15 typo in the Medicare Certification report.png" at bounding box center [377, 170] width 754 height 340
click at [743, 7] on icon "Close" at bounding box center [745, 10] width 6 height 6
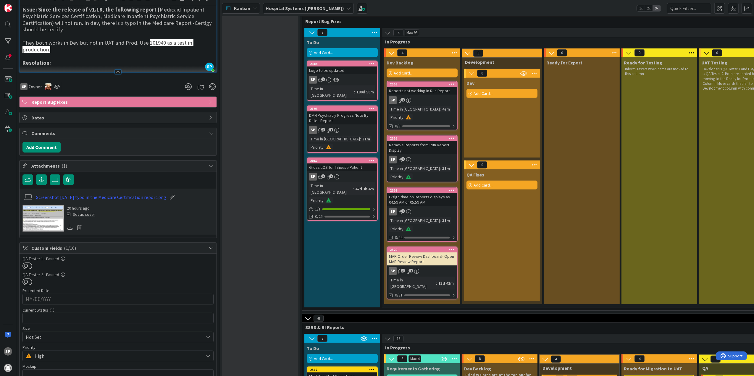
click at [423, 141] on div "Remove Reports from Run Report Display" at bounding box center [422, 147] width 70 height 13
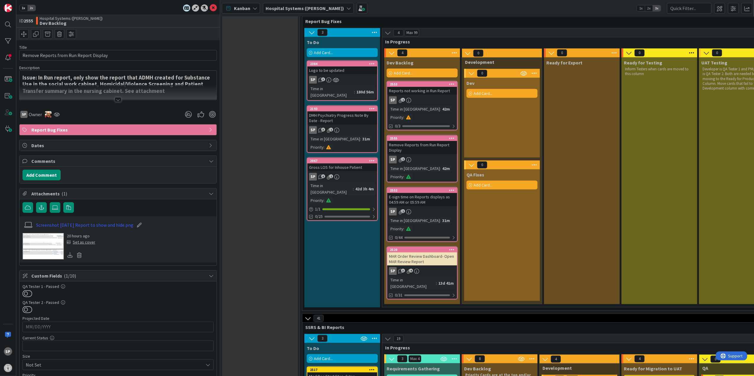
click at [117, 97] on div at bounding box center [118, 92] width 197 height 15
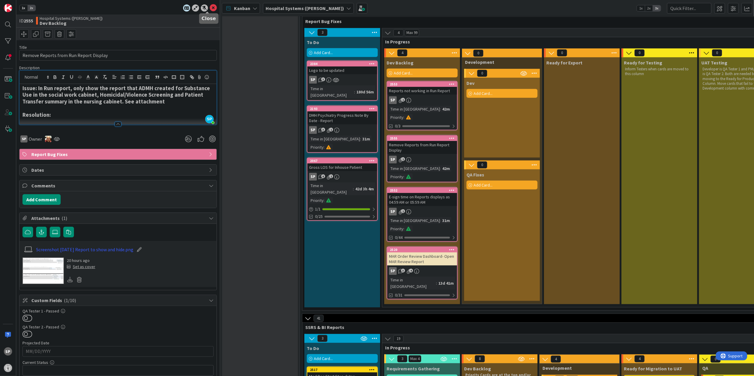
click at [210, 7] on icon at bounding box center [213, 7] width 7 height 7
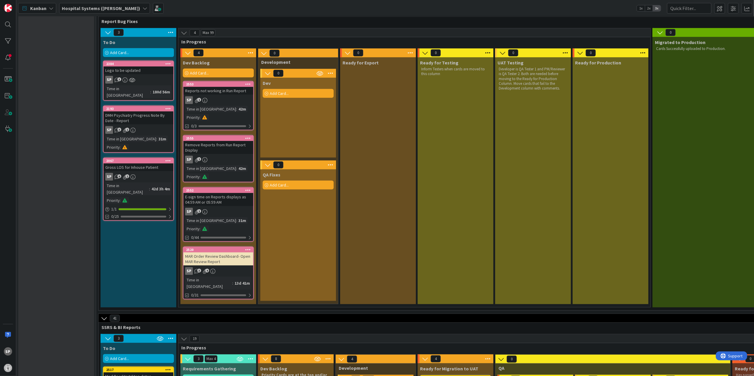
click at [220, 193] on div "E-sign time on Reports displays as 04:59 AM or 05:59 AM" at bounding box center [218, 199] width 70 height 13
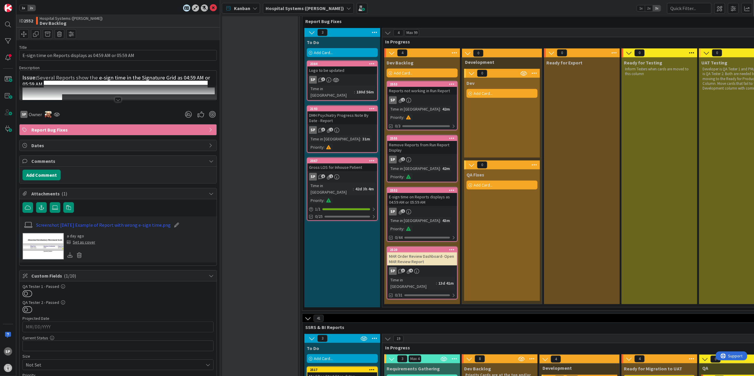
click at [115, 101] on div at bounding box center [118, 99] width 7 height 5
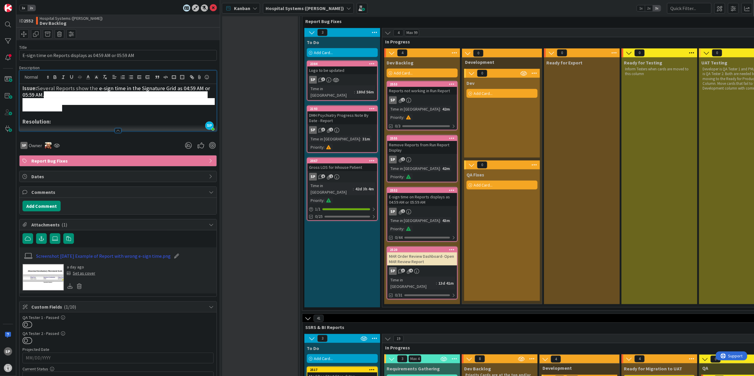
click at [70, 104] on span "Need to exclude the time on the reports until the e-sign time on the forms are …" at bounding box center [118, 101] width 192 height 20
drag, startPoint x: 64, startPoint y: 116, endPoint x: 44, endPoint y: 103, distance: 23.7
click at [44, 103] on h3 "Issue: Several Reports show the e-sign time in the Signature Grid as 04:59 AM o…" at bounding box center [117, 98] width 191 height 27
click at [37, 283] on img at bounding box center [42, 277] width 41 height 27
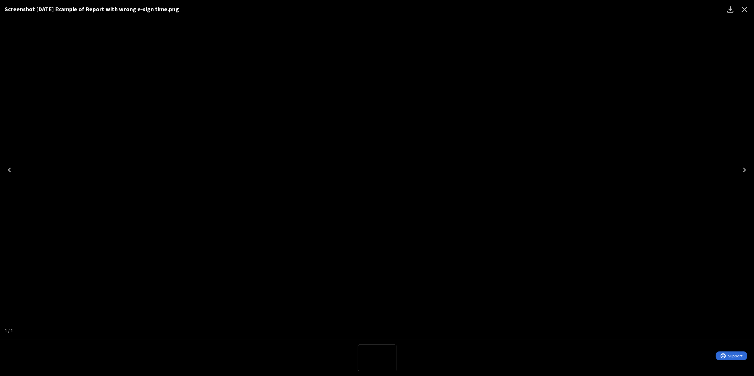
click at [746, 7] on icon "Close" at bounding box center [744, 9] width 9 height 9
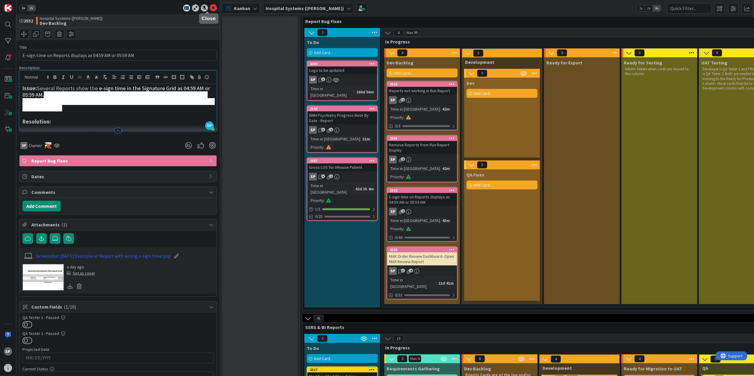
click at [210, 4] on icon at bounding box center [213, 7] width 7 height 7
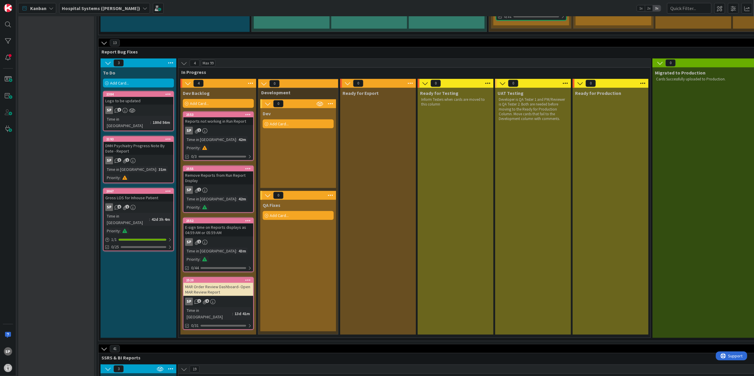
scroll to position [415, 0]
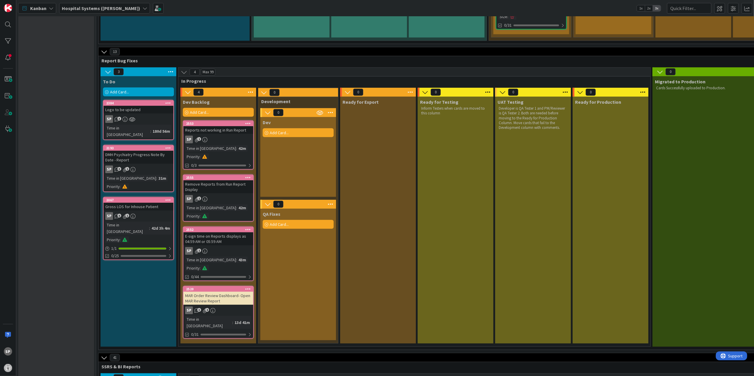
click at [204, 120] on link "2553 Reports not working in Run Report SP 1 Time in Column : 42m Priority : 0/3" at bounding box center [218, 144] width 71 height 49
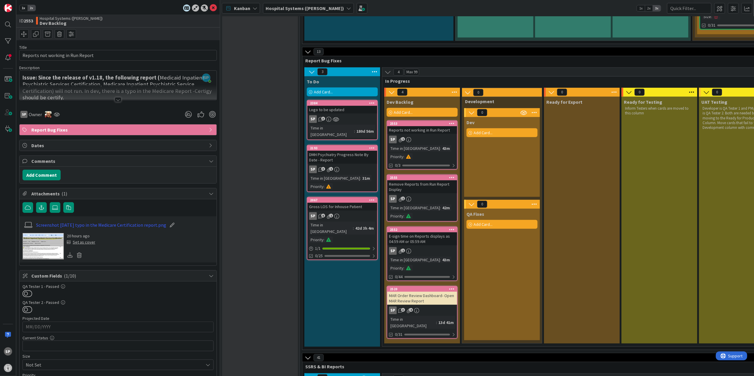
click at [115, 98] on div at bounding box center [118, 99] width 7 height 5
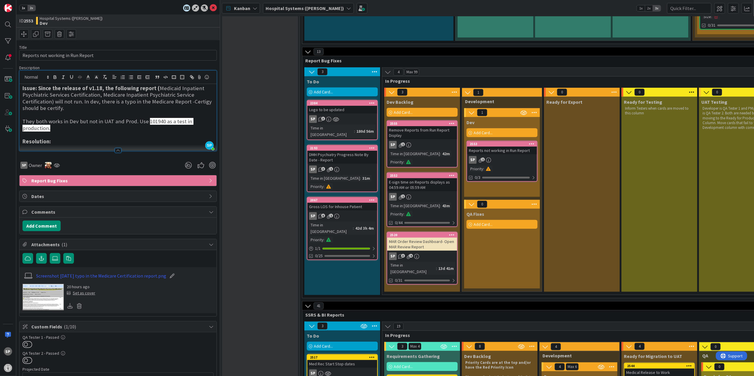
click at [418, 126] on div "Remove Reports from Run Report Display" at bounding box center [422, 132] width 70 height 13
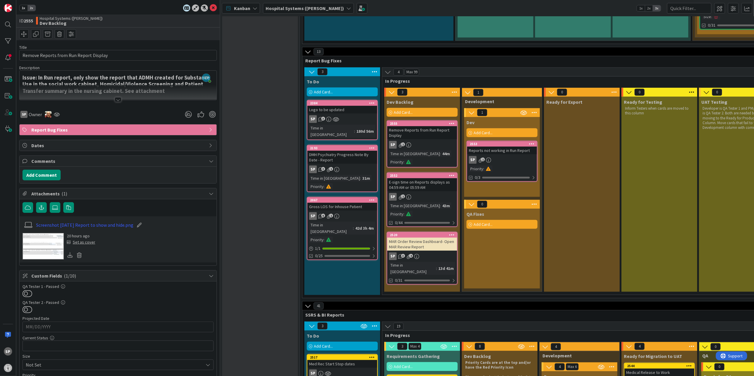
click at [115, 100] on div at bounding box center [118, 99] width 7 height 5
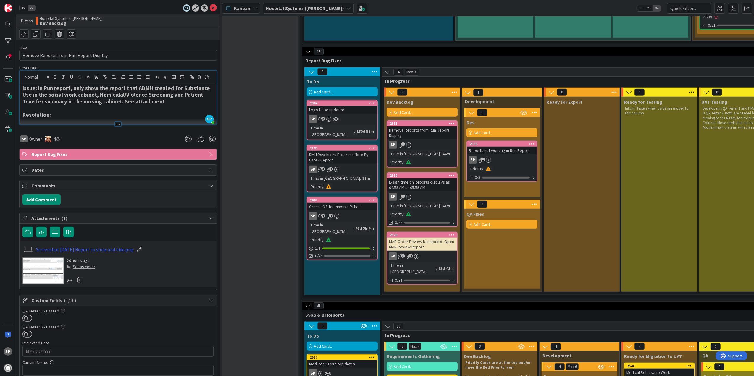
click at [21, 281] on div "Screenshot 2025-09-15 Report to show and hide.png 20 hours ago Set as cover" at bounding box center [118, 264] width 197 height 46
click at [44, 279] on img at bounding box center [42, 271] width 41 height 27
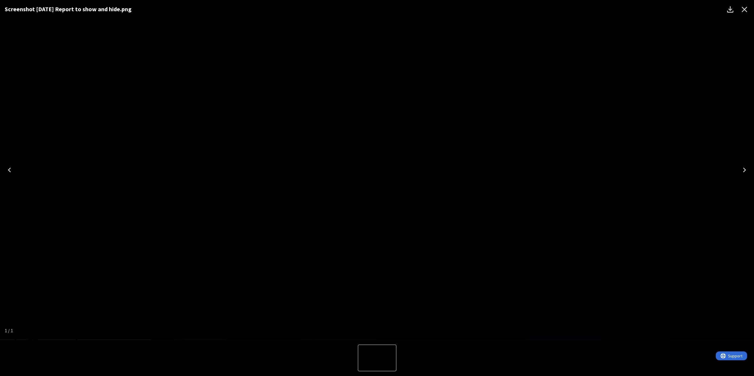
click at [142, 133] on div "Screenshot 2025-09-15 Report to show and hide.png" at bounding box center [377, 170] width 754 height 340
click at [745, 9] on icon "Close" at bounding box center [745, 10] width 6 height 6
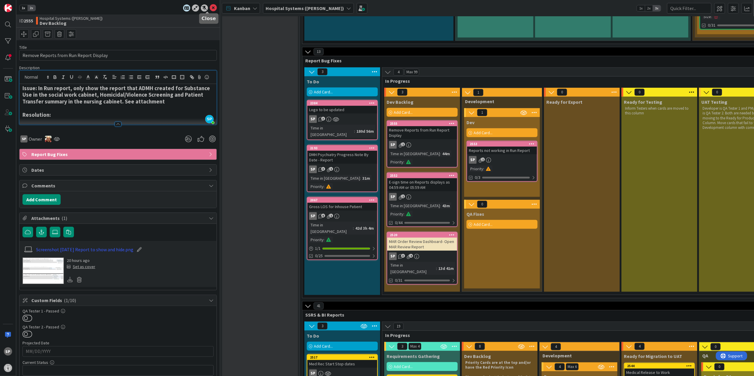
click at [210, 5] on icon at bounding box center [213, 7] width 7 height 7
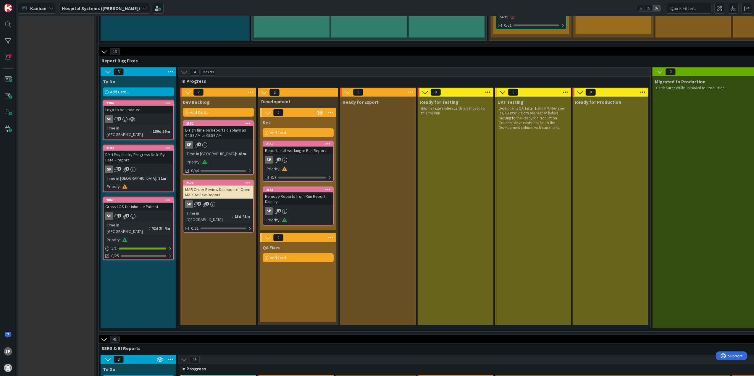
click at [414, 167] on div "Ready for Export" at bounding box center [378, 211] width 76 height 229
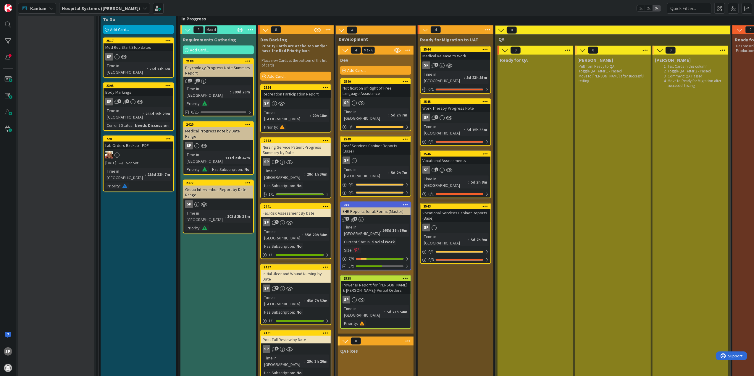
scroll to position [745, 0]
